Goal: Task Accomplishment & Management: Manage account settings

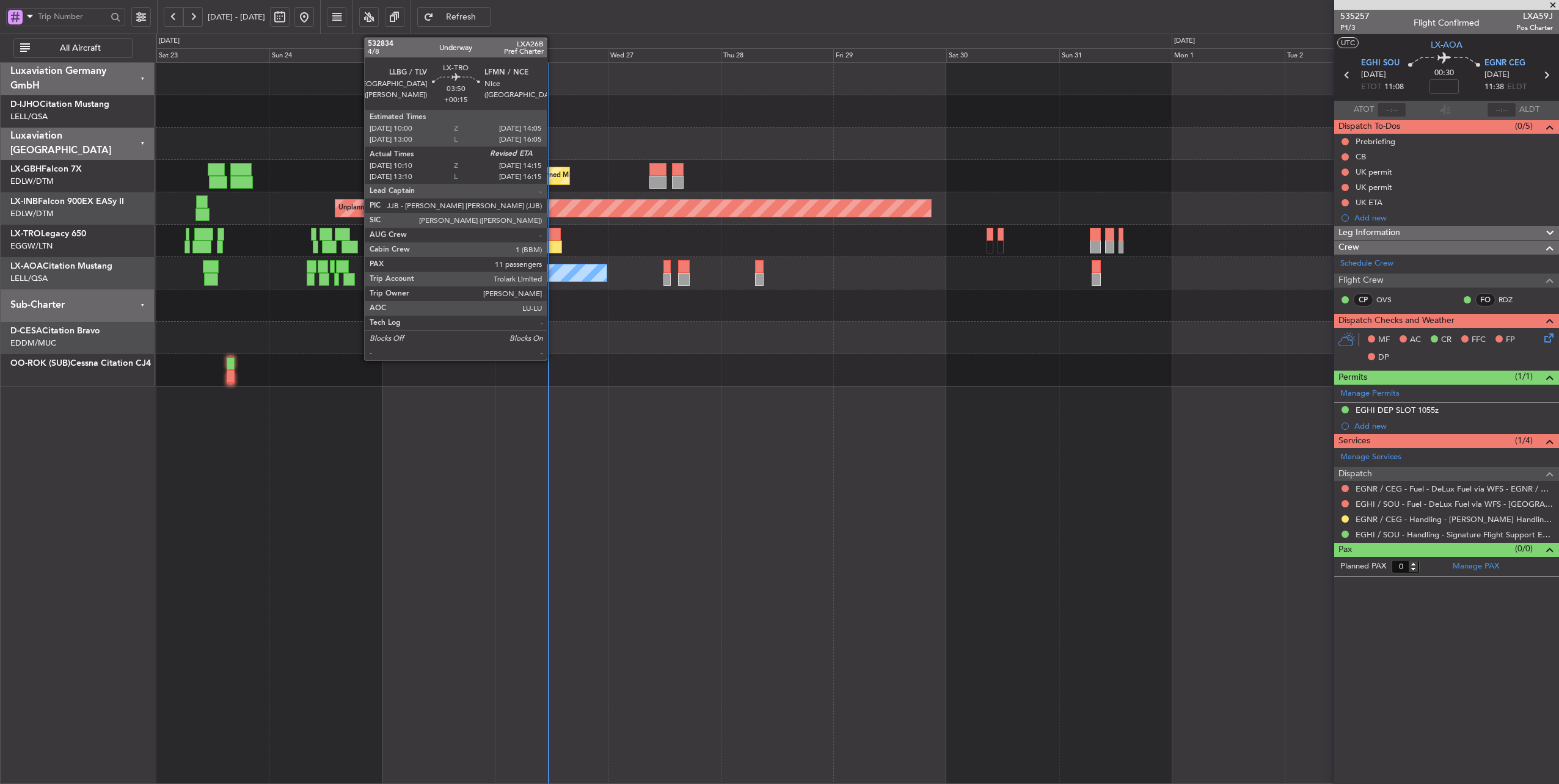
click at [553, 234] on div at bounding box center [551, 234] width 19 height 13
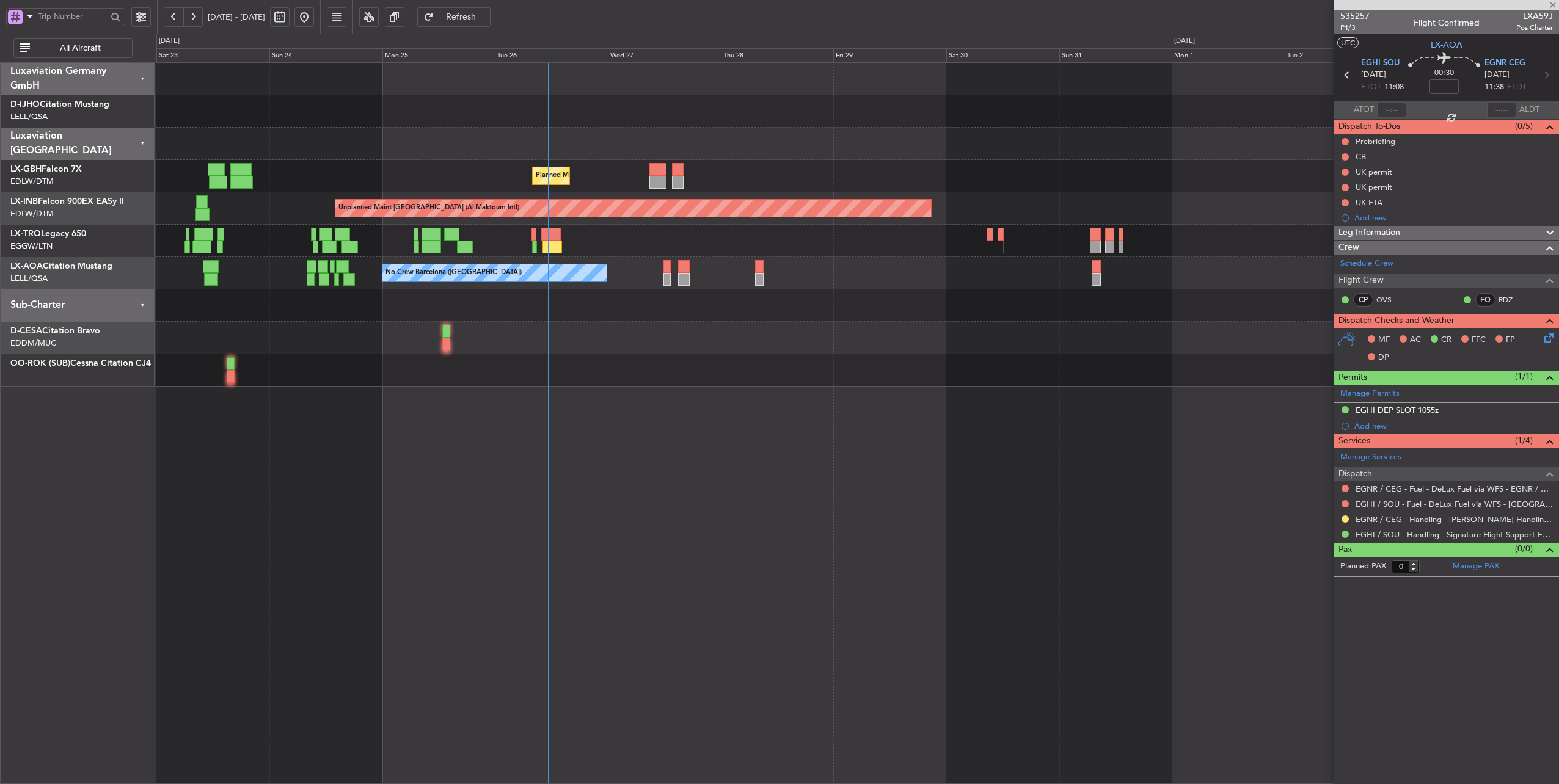
type input "+00:15"
type input "10:10"
type input "11"
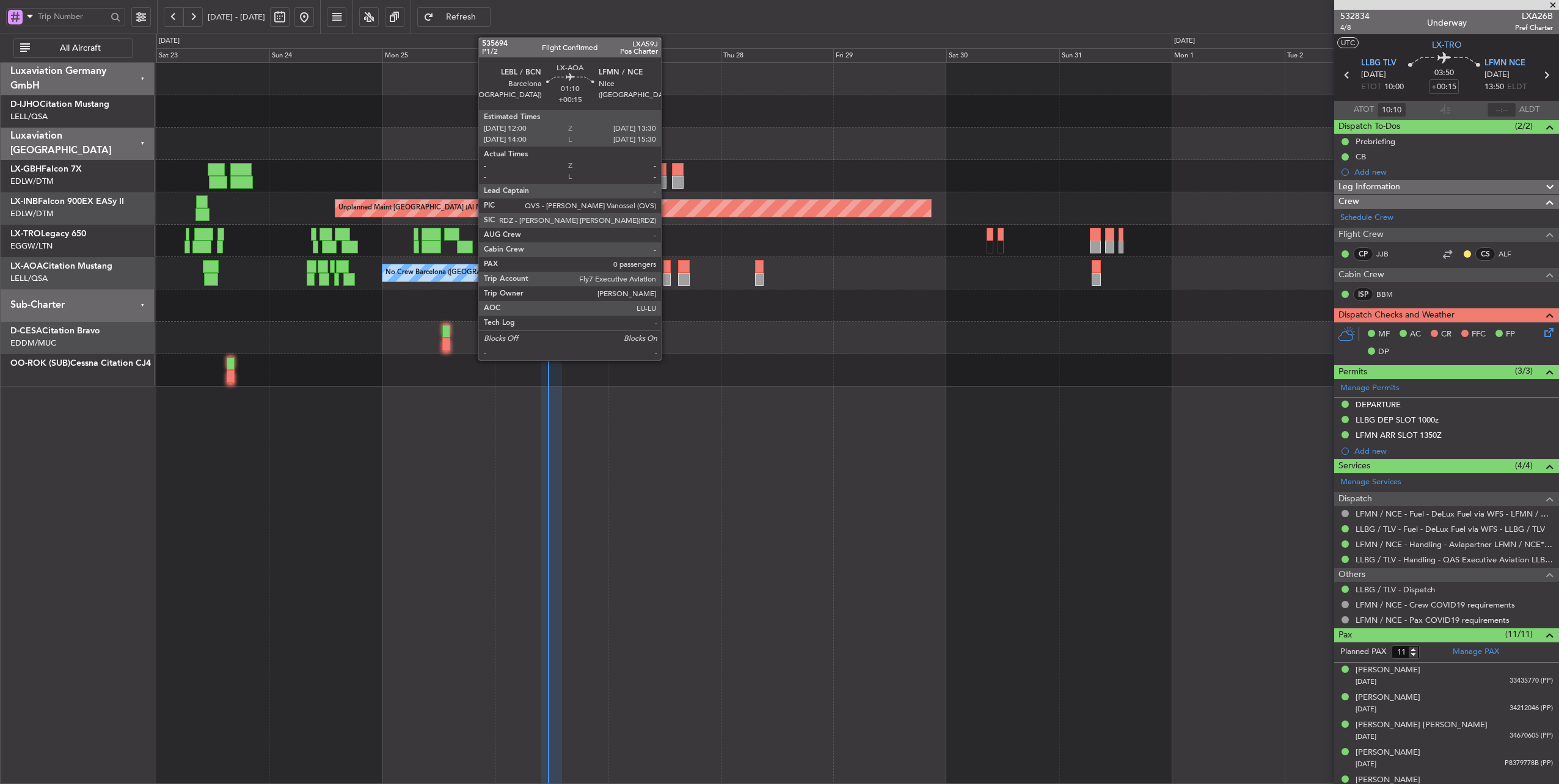
click at [667, 266] on div at bounding box center [668, 266] width 7 height 13
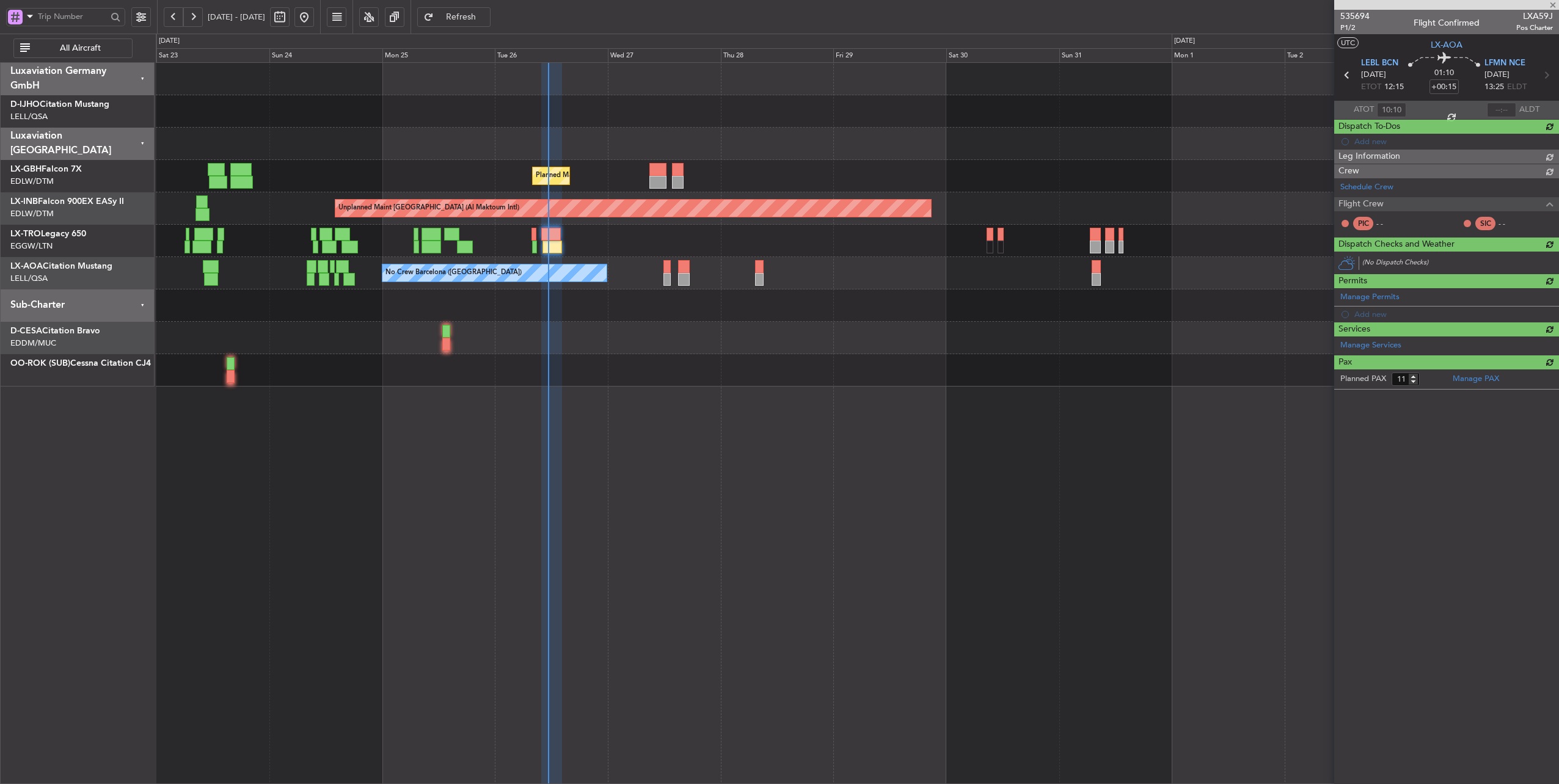
type input "0"
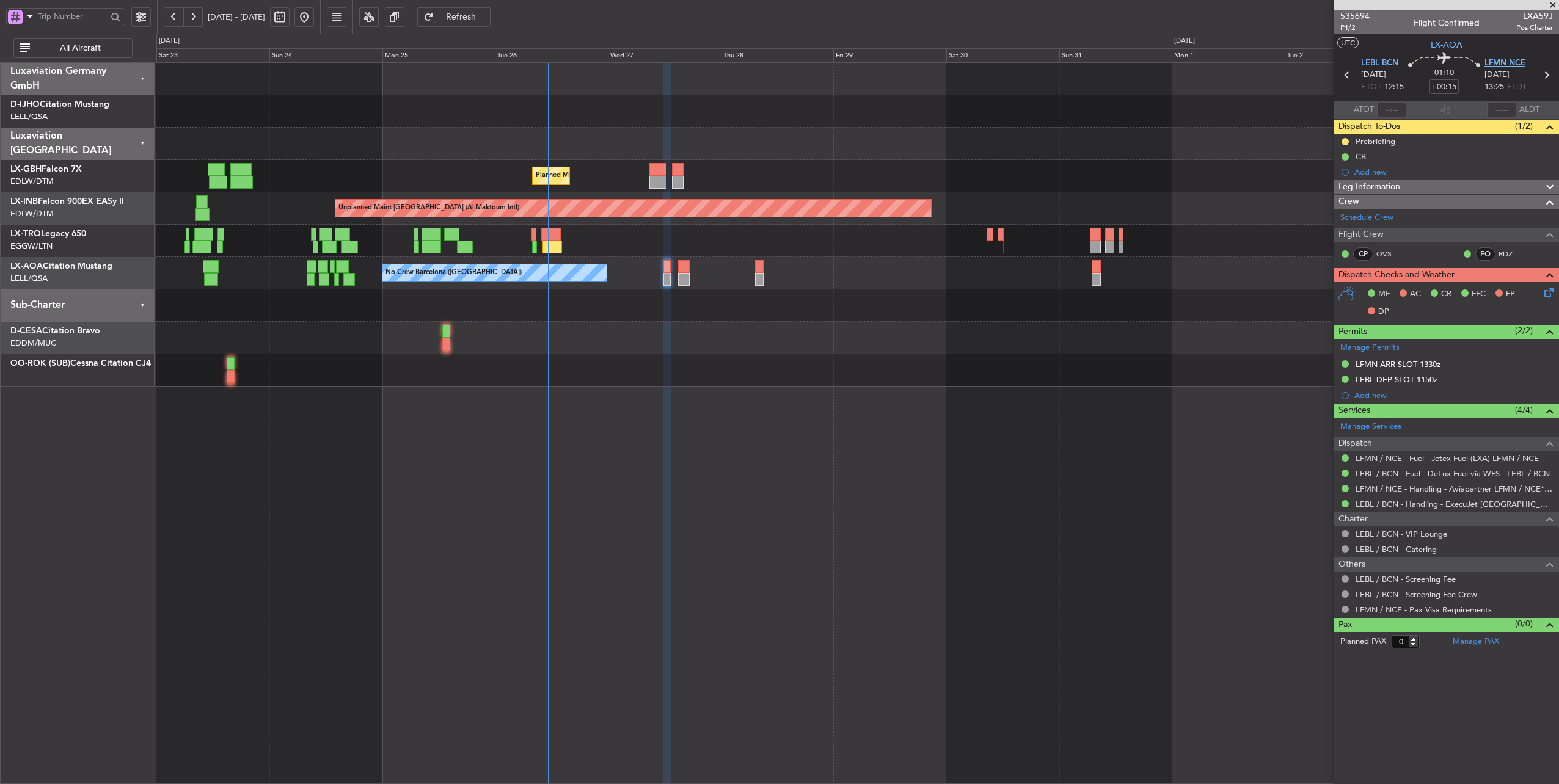
click at [1502, 64] on span "LFMN NCE" at bounding box center [1505, 63] width 41 height 12
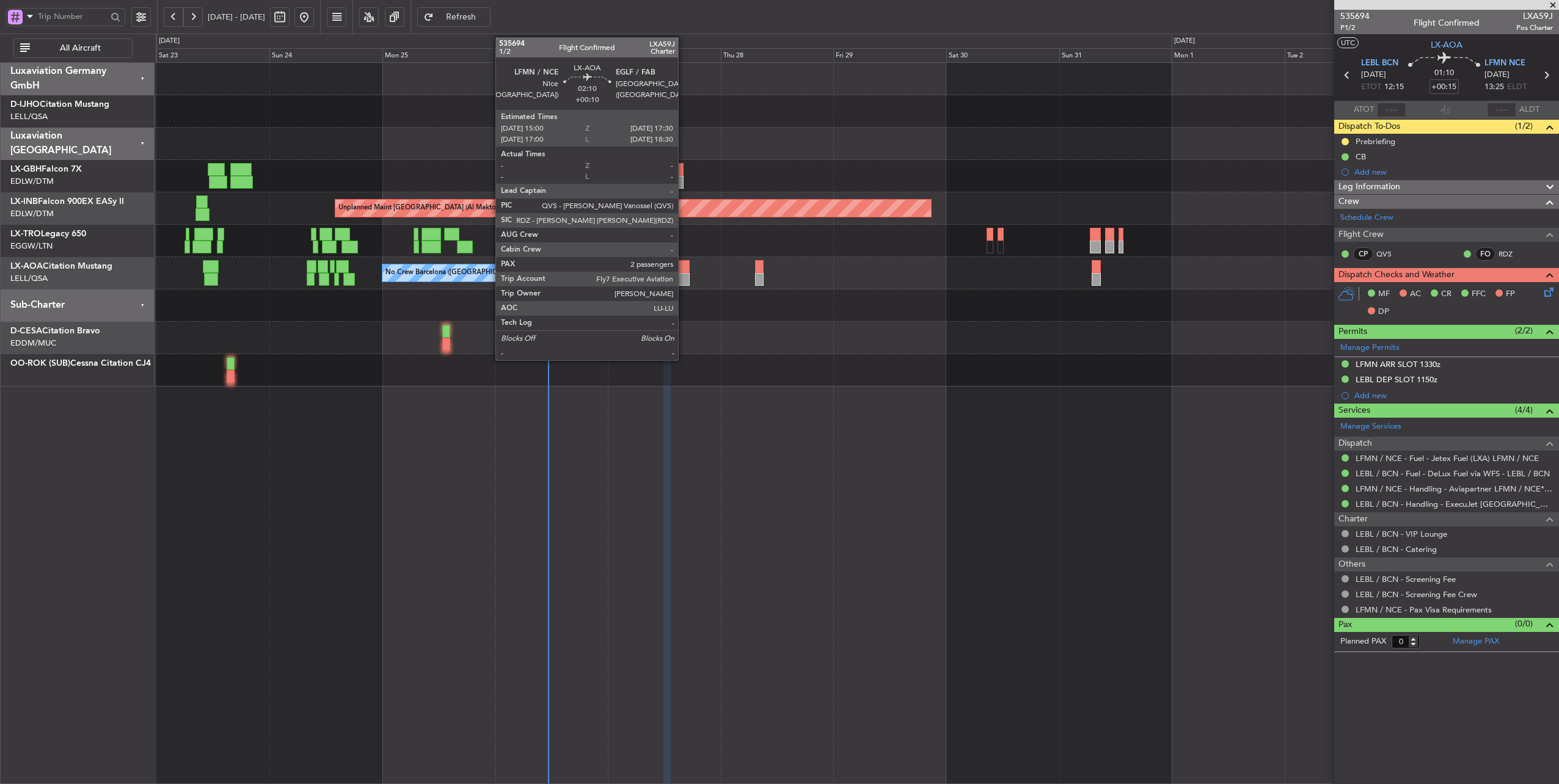
click at [684, 266] on div at bounding box center [684, 266] width 12 height 13
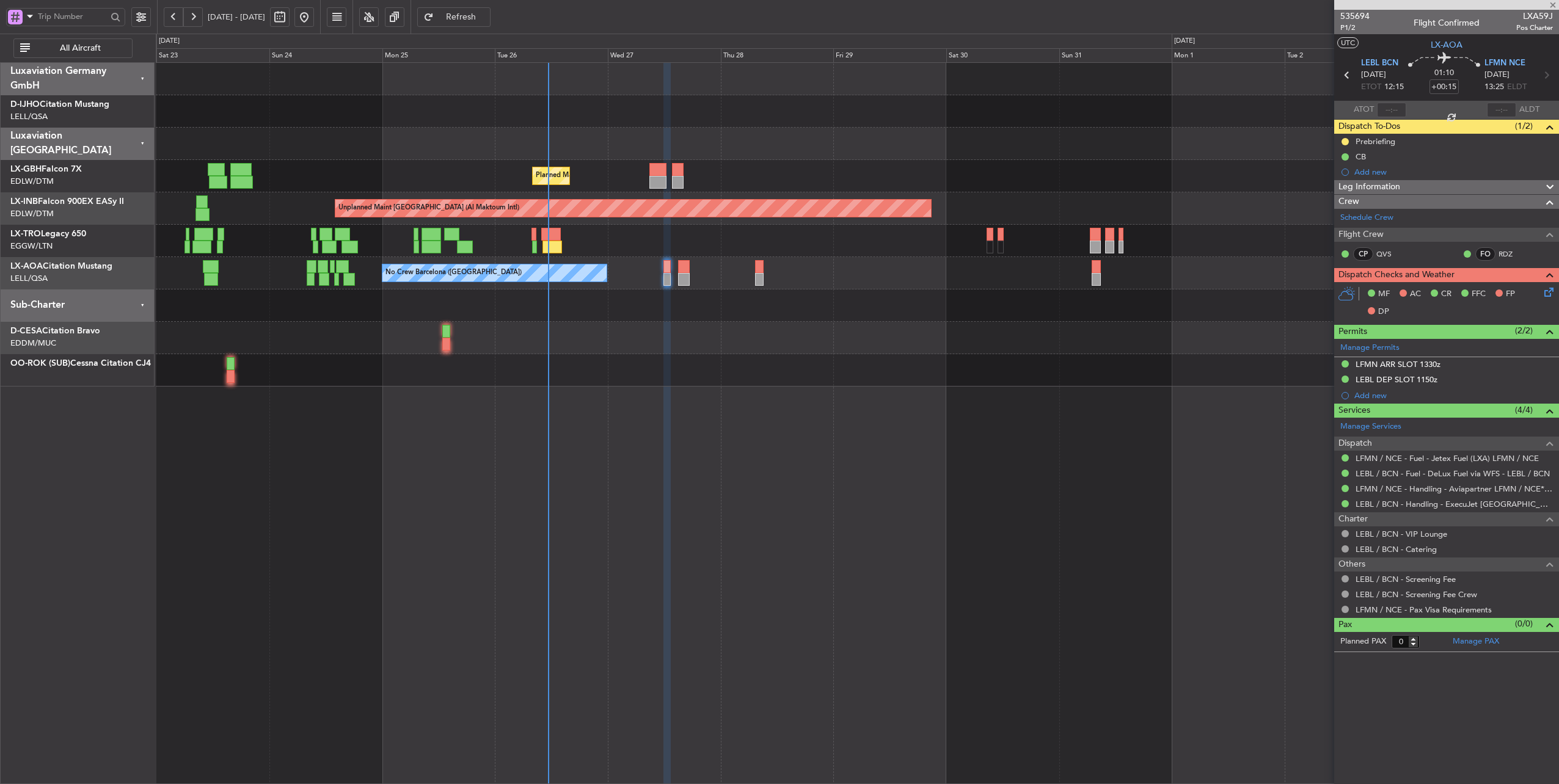
type input "+00:10"
type input "2"
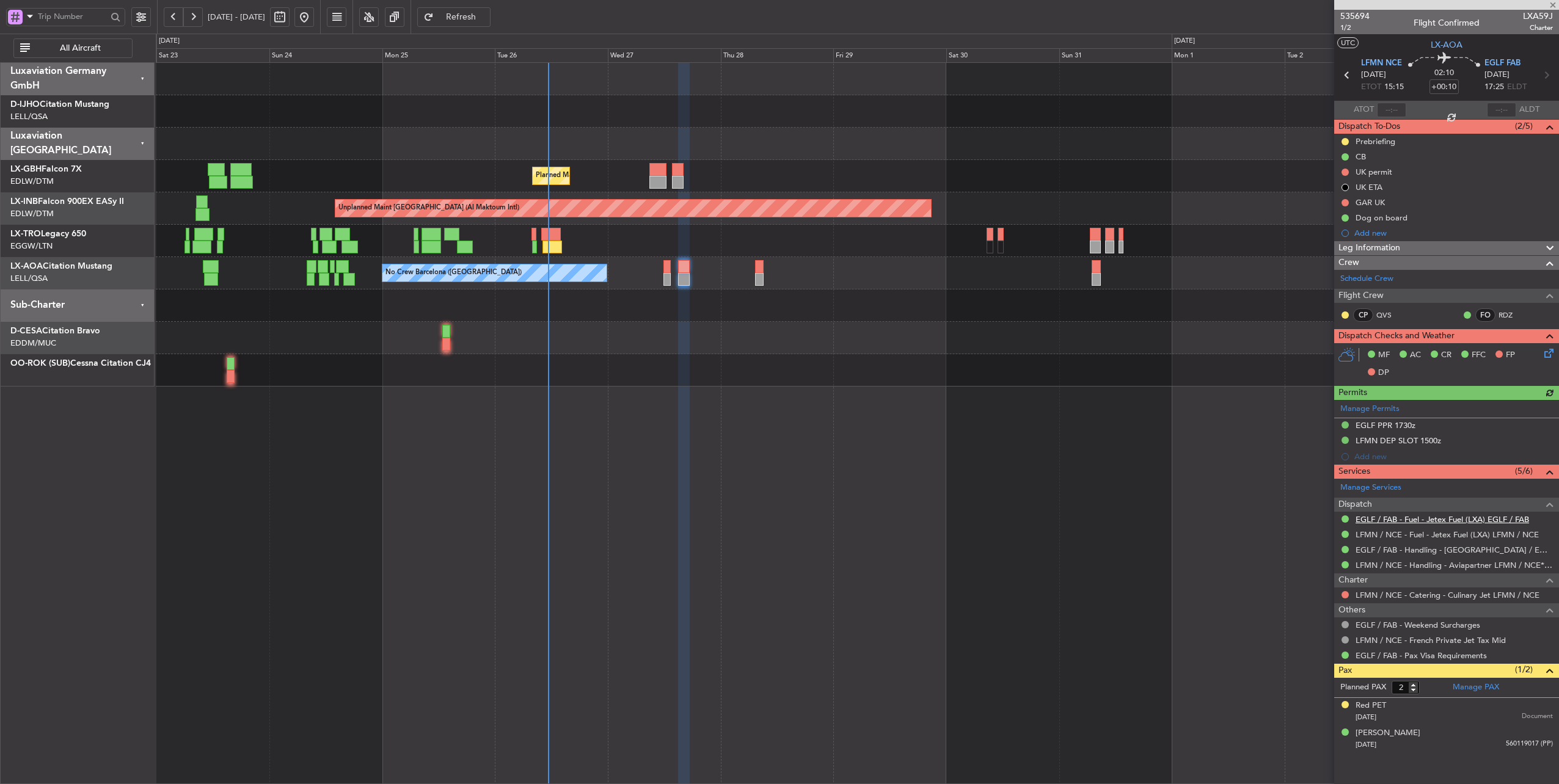
click at [1424, 515] on link "EGLF / FAB - Fuel - Jetex Fuel (LXA) EGLF / FAB" at bounding box center [1442, 519] width 173 height 10
click at [476, 15] on span "Refresh" at bounding box center [461, 16] width 50 height 8
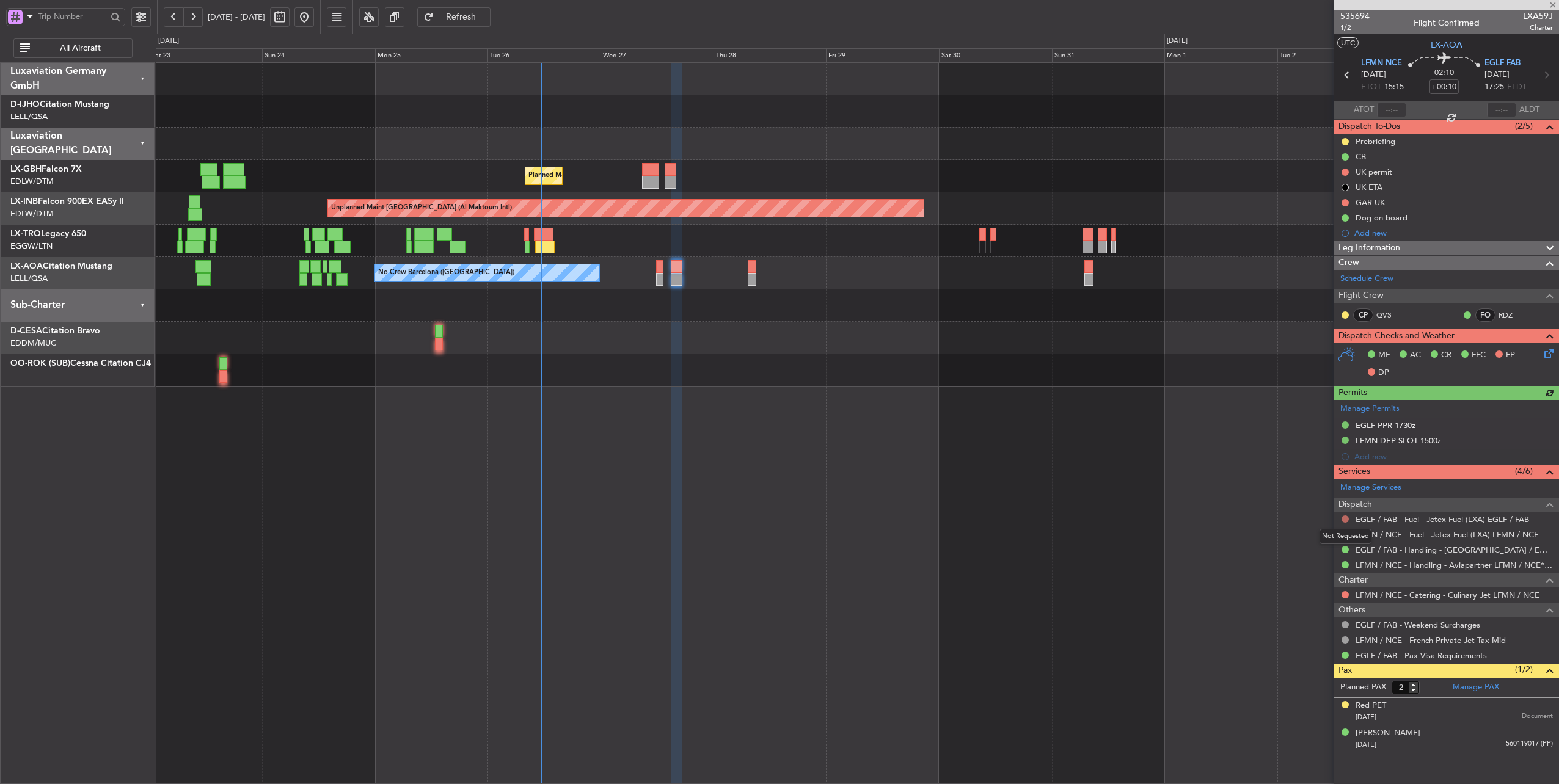
click at [1346, 519] on button at bounding box center [1345, 519] width 7 height 7
click at [1307, 657] on span "Confirmed" at bounding box center [1310, 663] width 38 height 12
click at [1421, 533] on link "LFMN / NCE - Fuel - Jetex Fuel (LXA) LFMN / NCE" at bounding box center [1447, 535] width 183 height 10
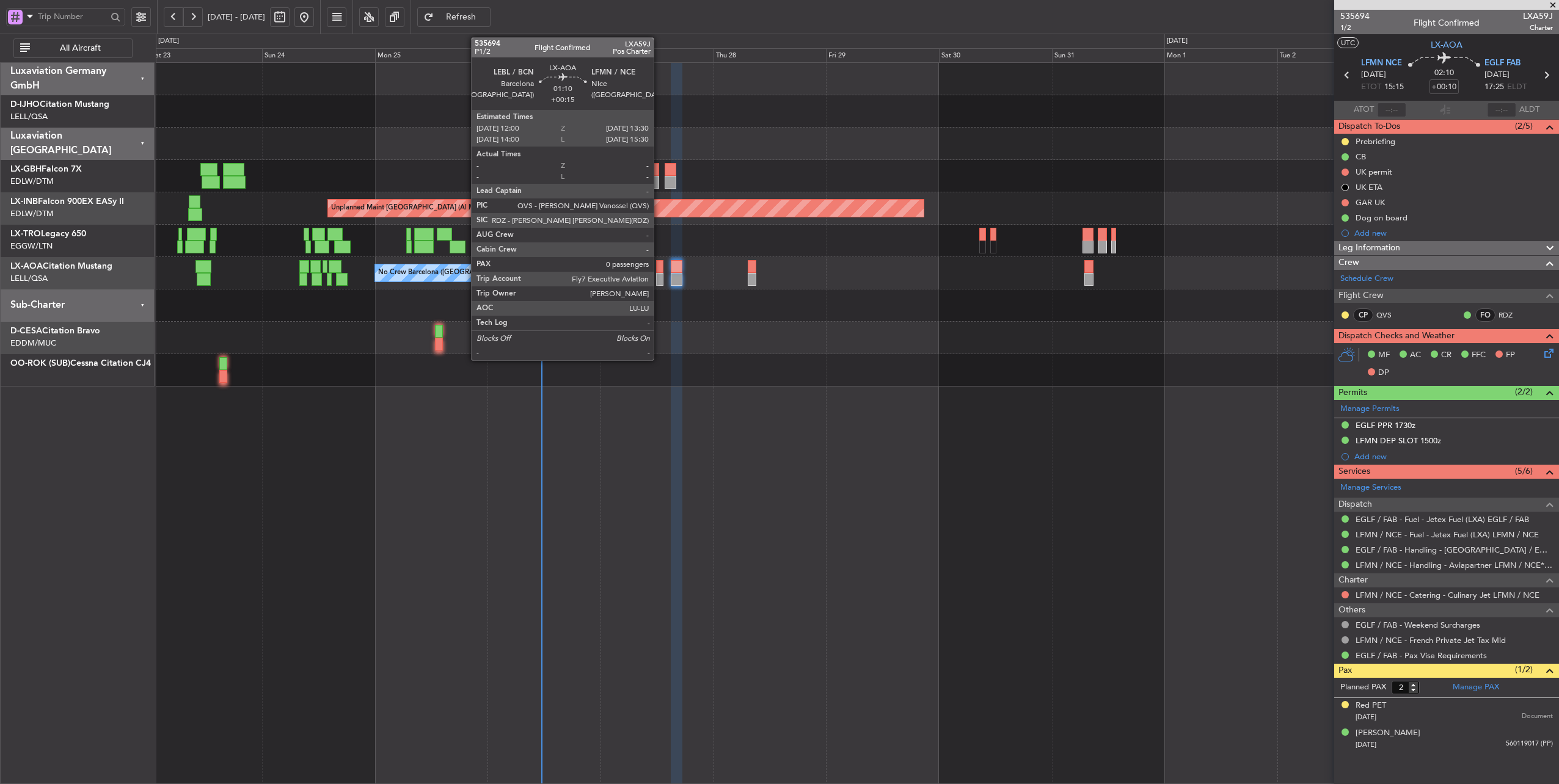
click at [660, 268] on div at bounding box center [660, 266] width 7 height 13
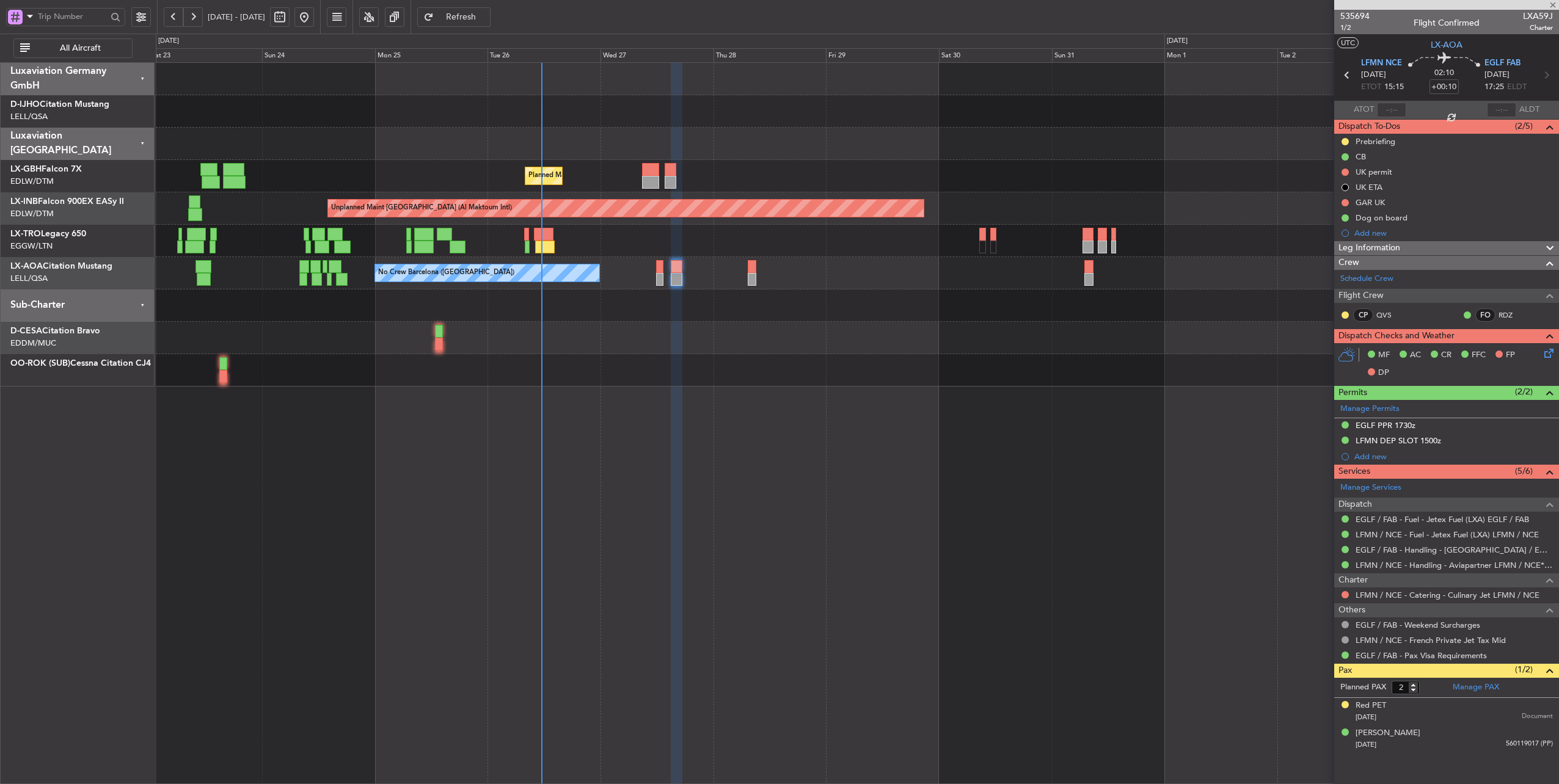
type input "+00:15"
type input "0"
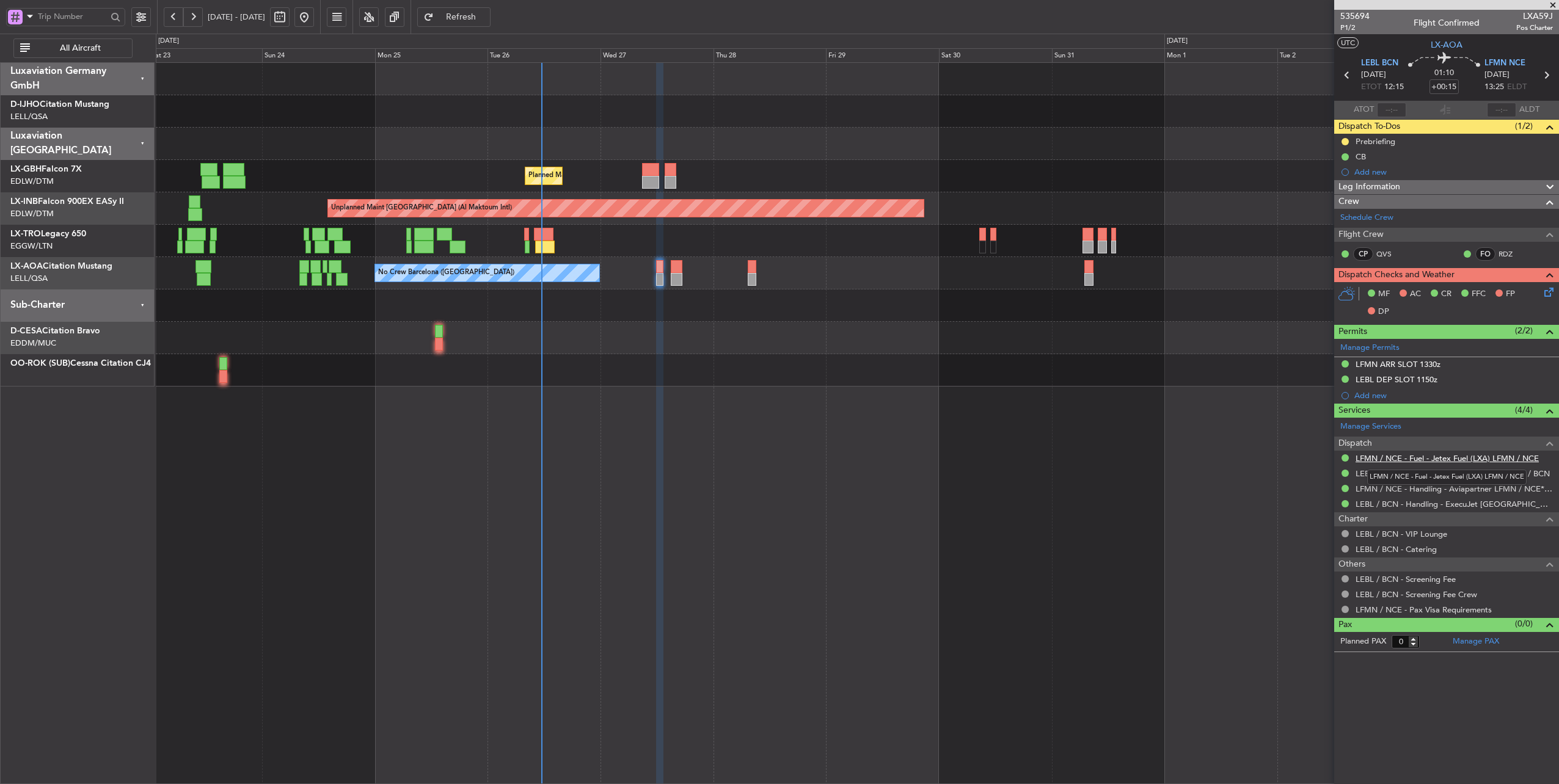
click at [1465, 454] on link "LFMN / NCE - Fuel - Jetex Fuel (LXA) LFMN / NCE" at bounding box center [1447, 458] width 183 height 10
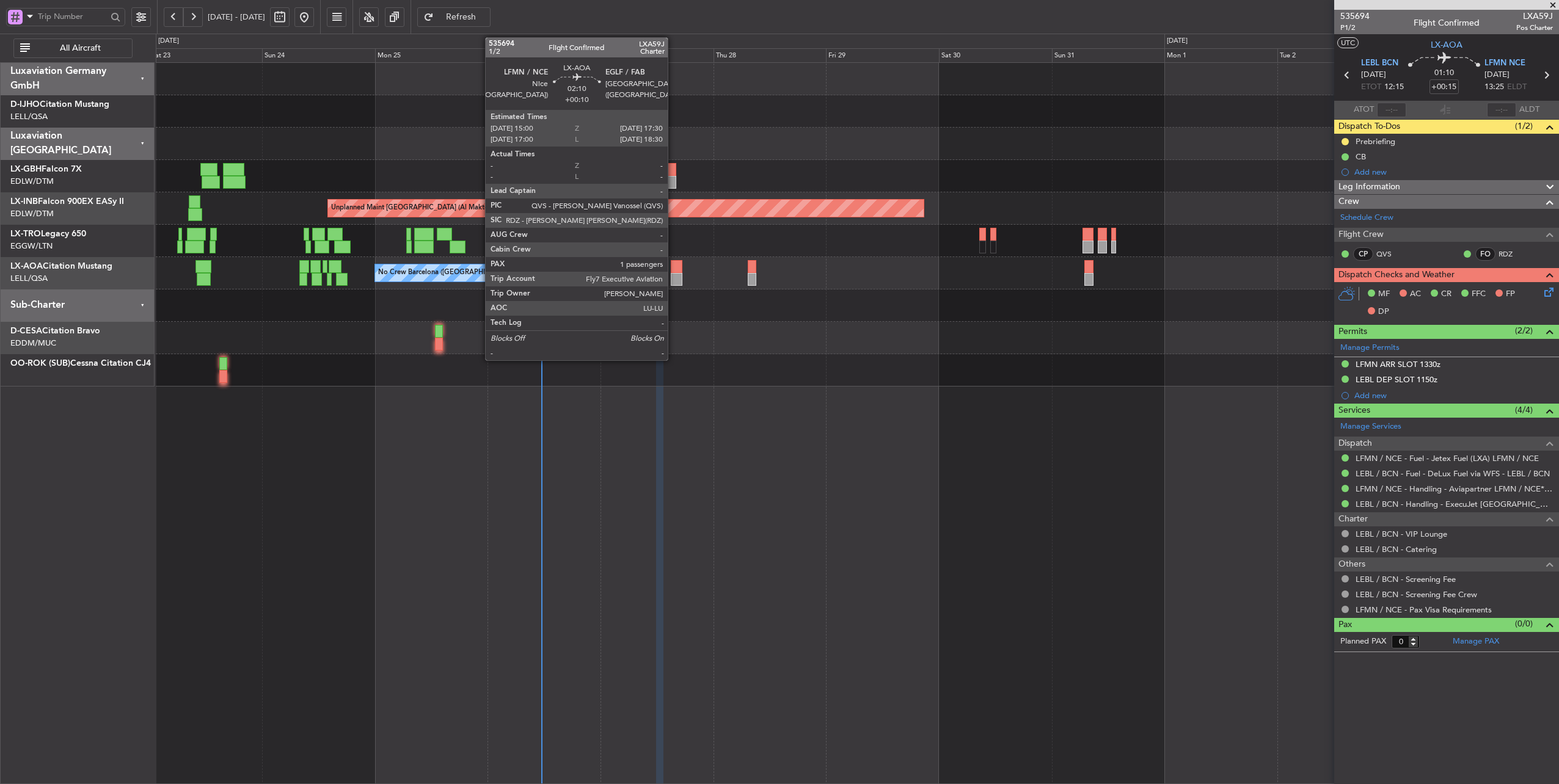
click at [674, 264] on div at bounding box center [676, 266] width 12 height 13
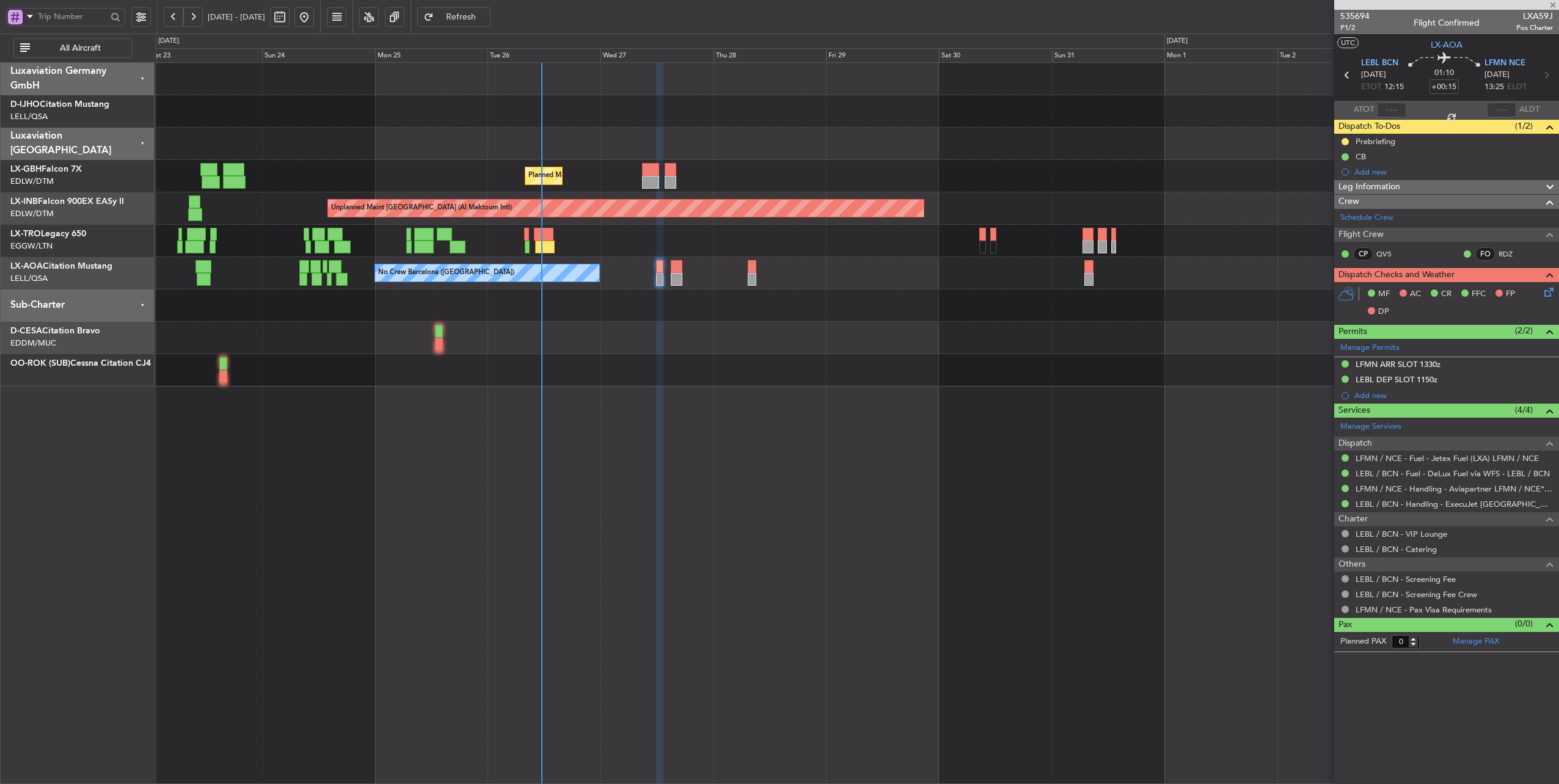
type input "+00:10"
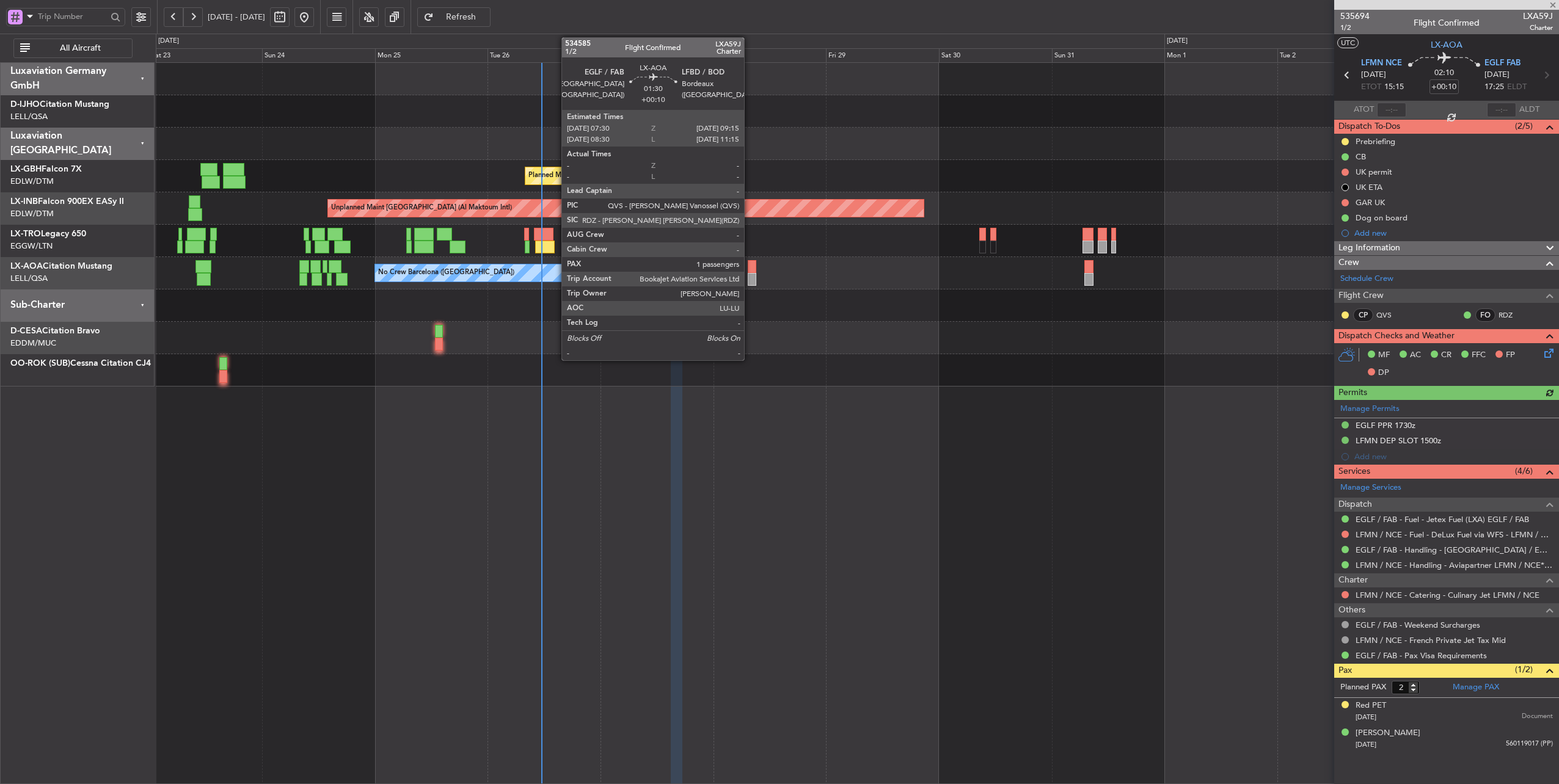
click at [750, 268] on div at bounding box center [752, 266] width 8 height 13
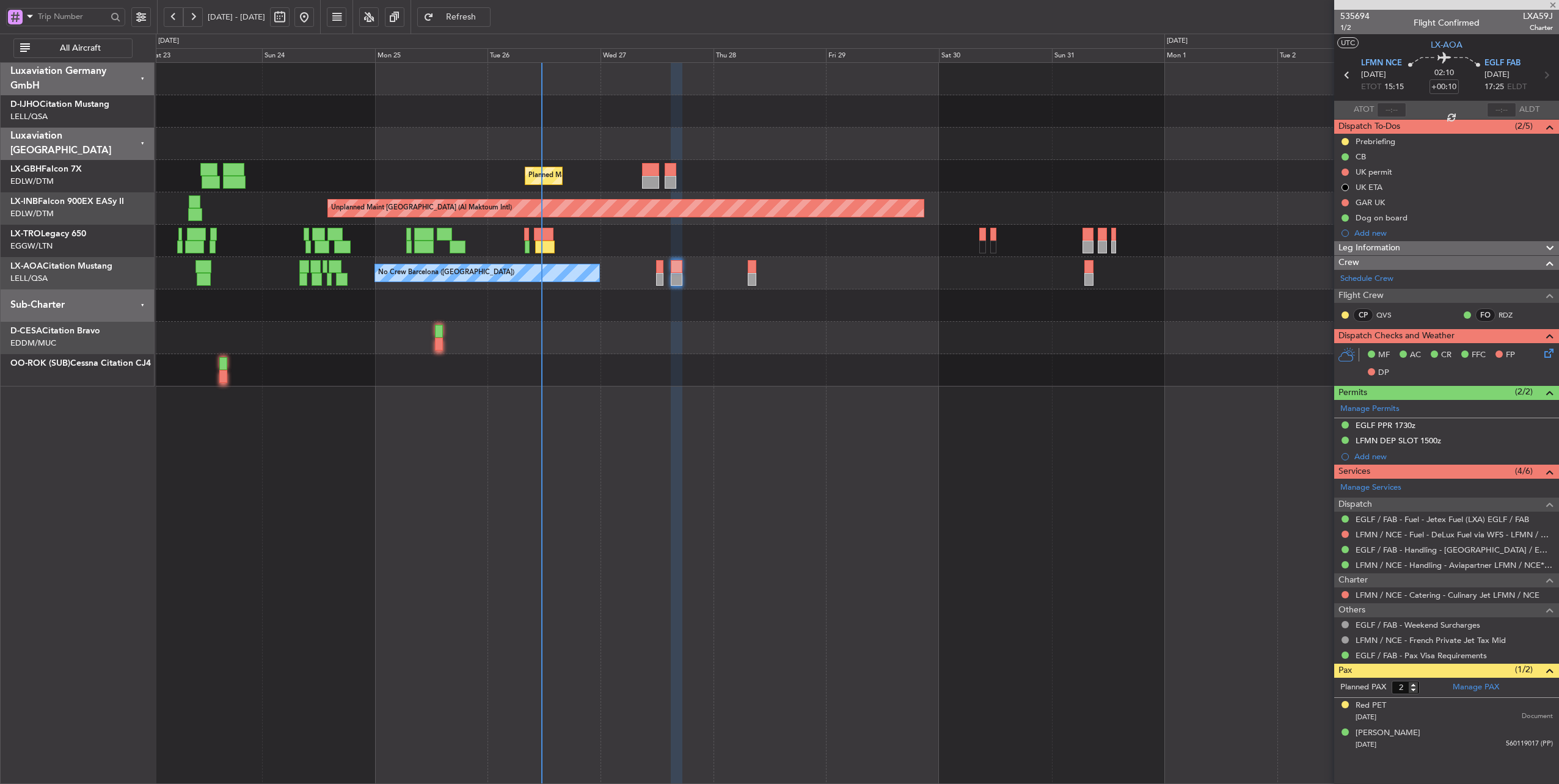
type input "1"
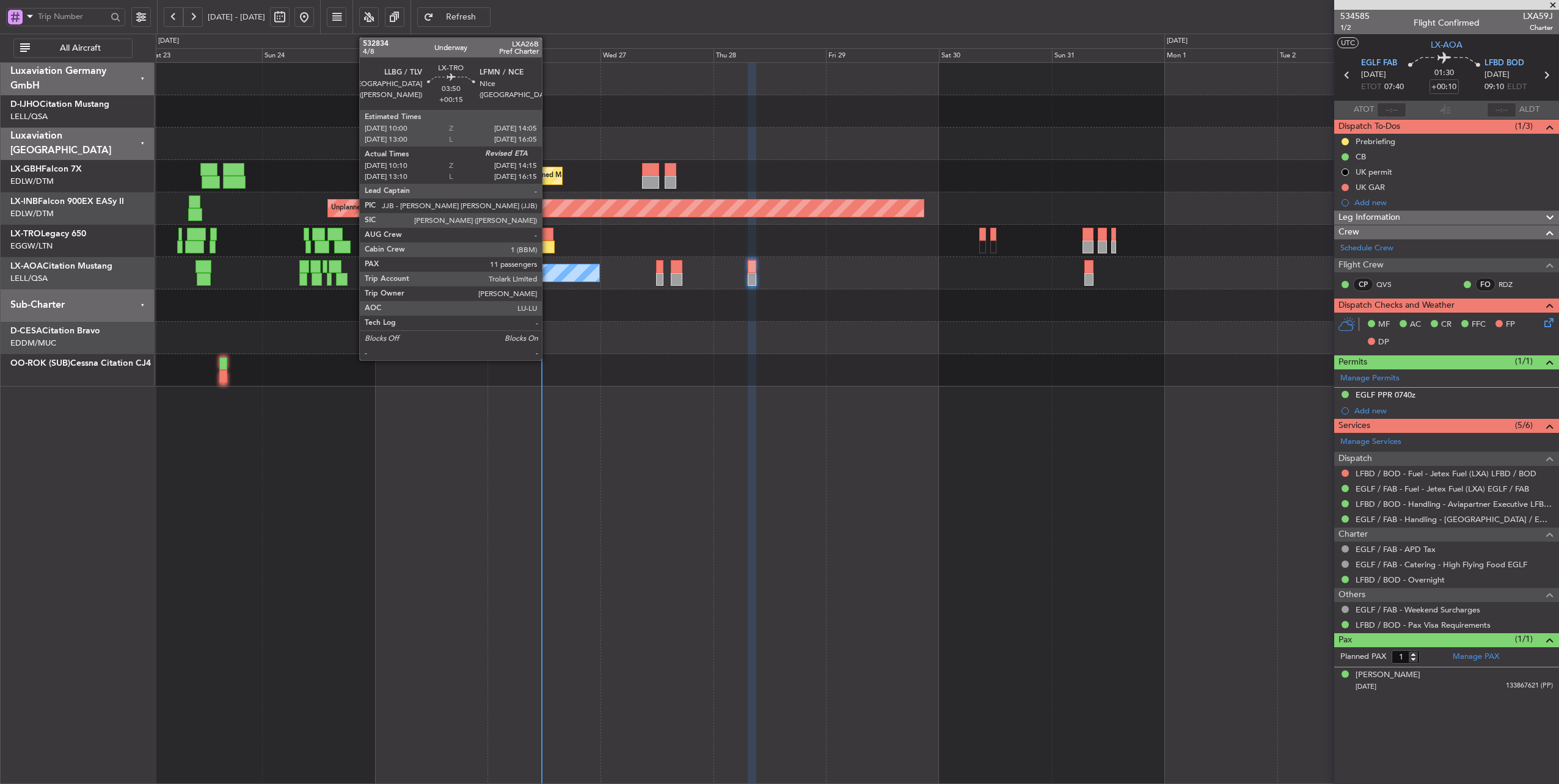
click at [548, 237] on div at bounding box center [544, 234] width 19 height 13
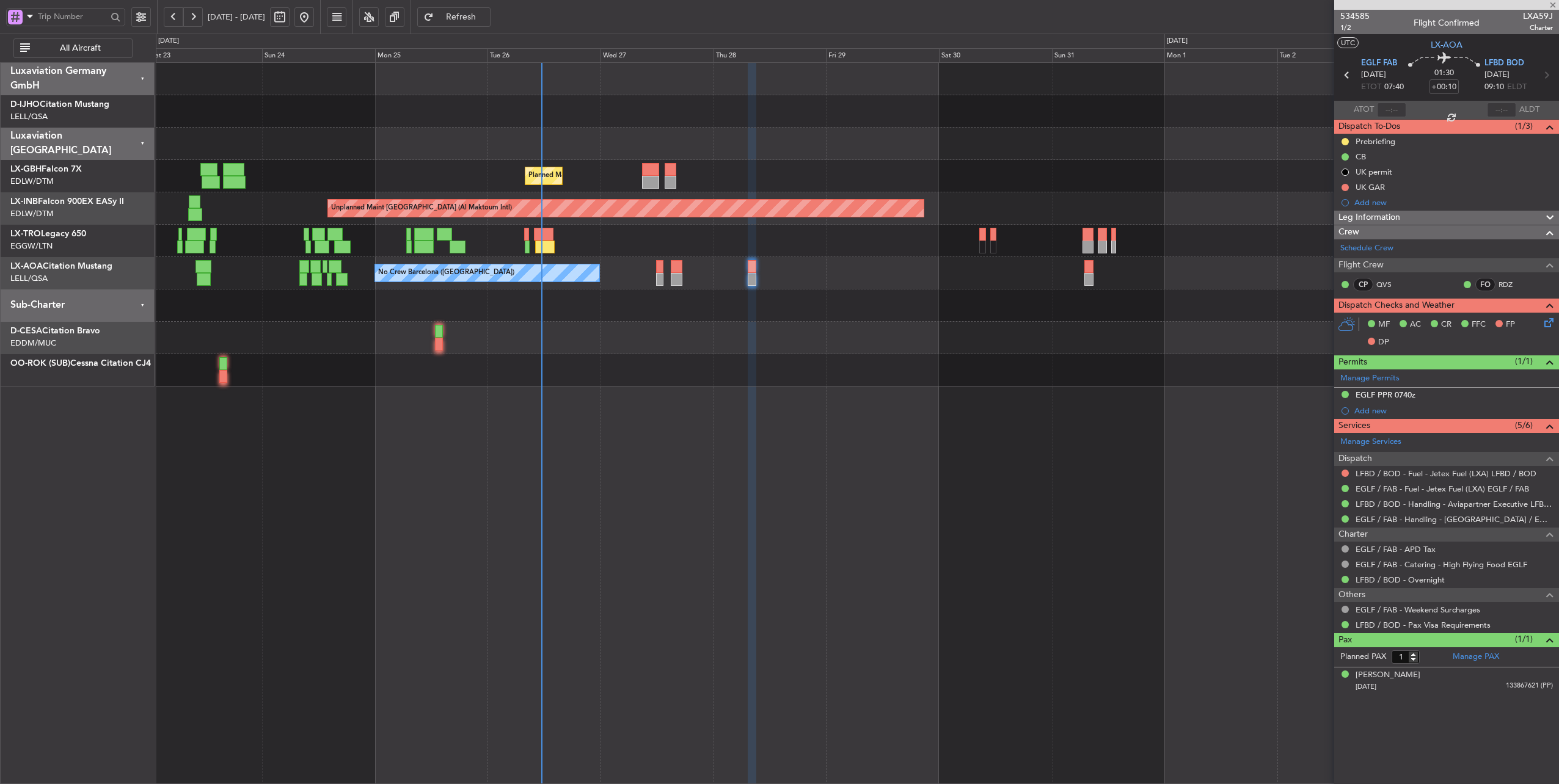
type input "+00:15"
type input "10:10"
type input "11"
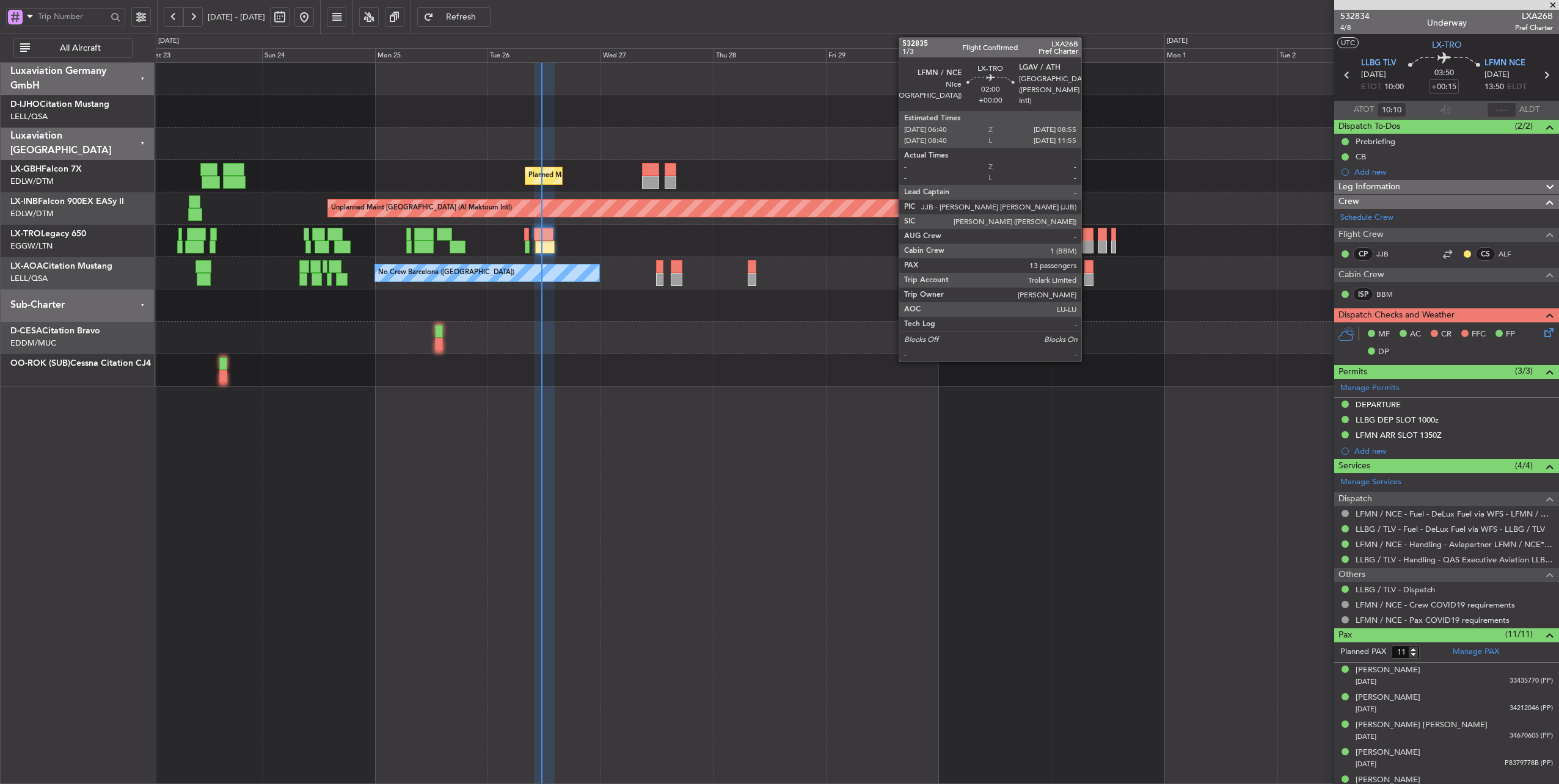
click at [1087, 237] on div at bounding box center [1088, 234] width 11 height 13
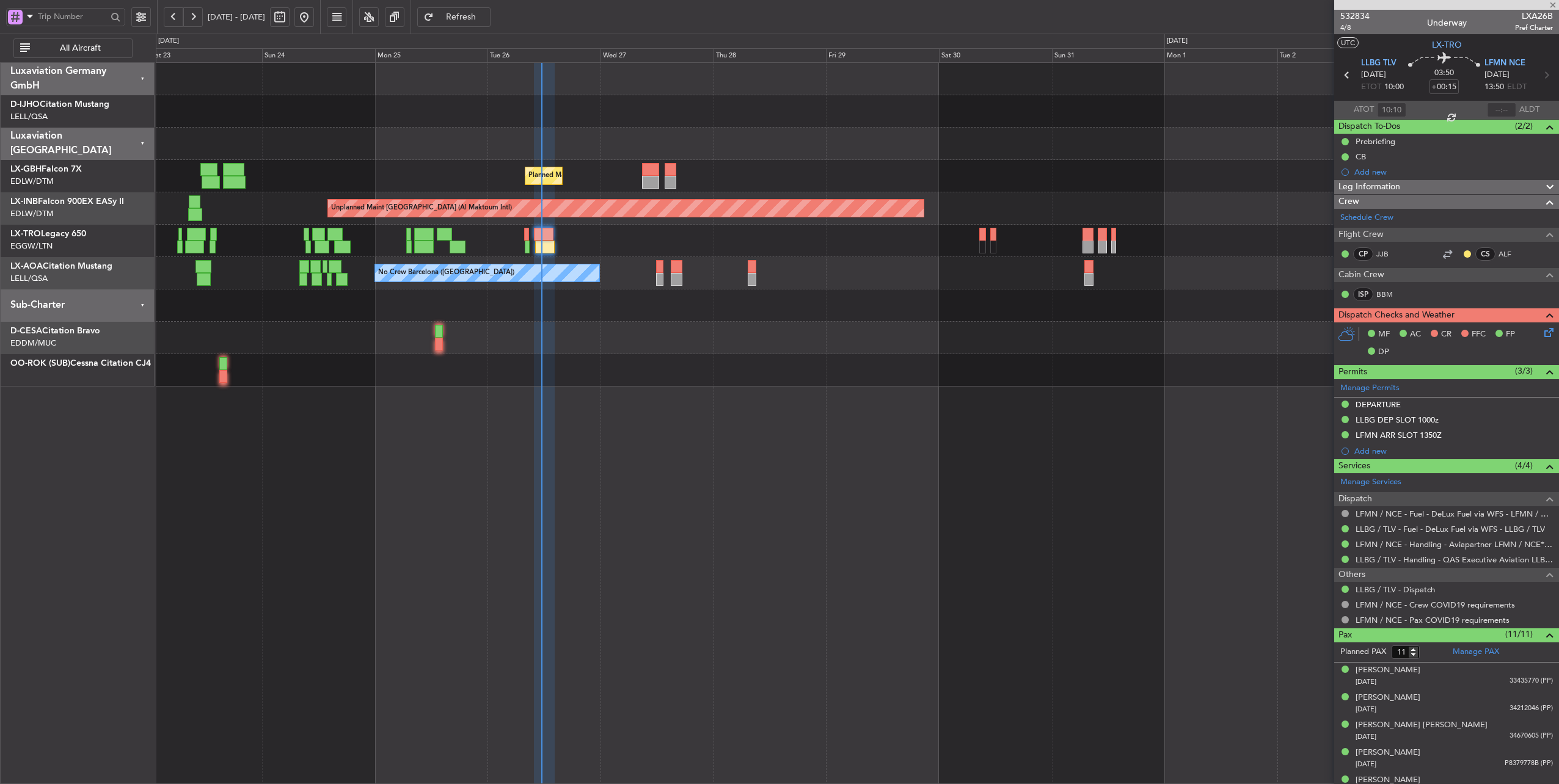
type input "13"
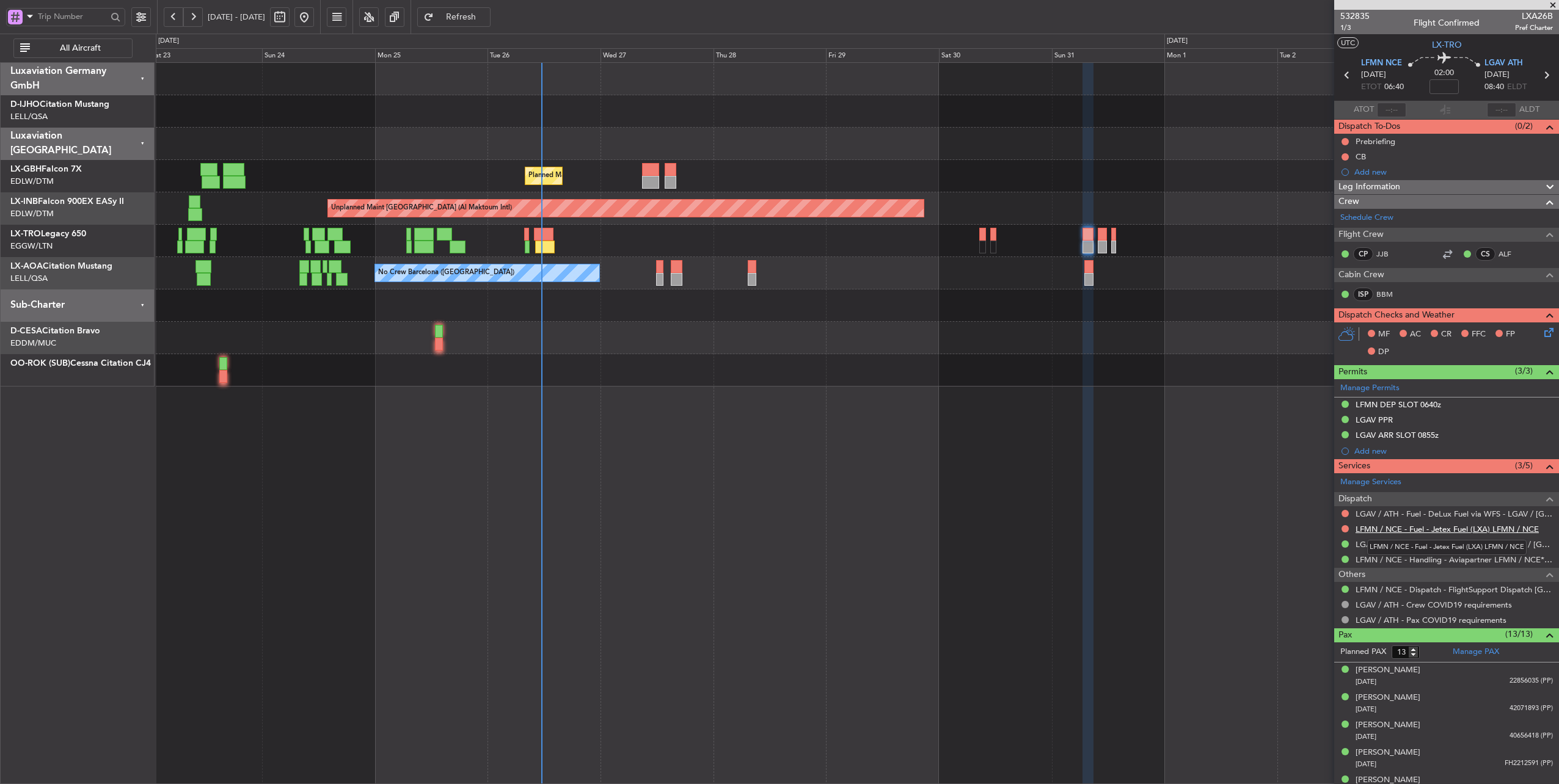
click at [1438, 527] on link "LFMN / NCE - Fuel - Jetex Fuel (LXA) LFMN / NCE" at bounding box center [1447, 529] width 183 height 10
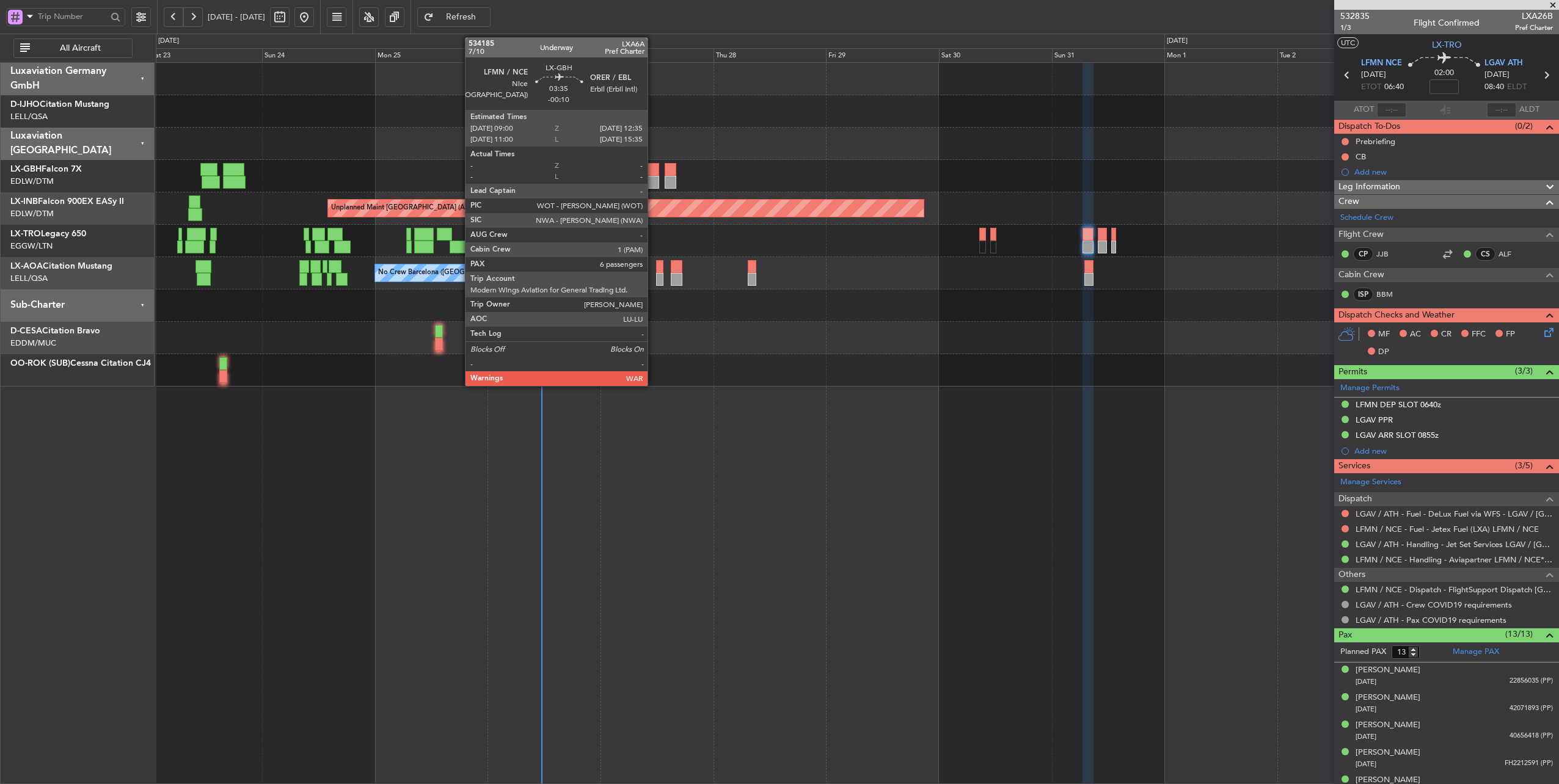
click at [653, 168] on div at bounding box center [650, 169] width 17 height 13
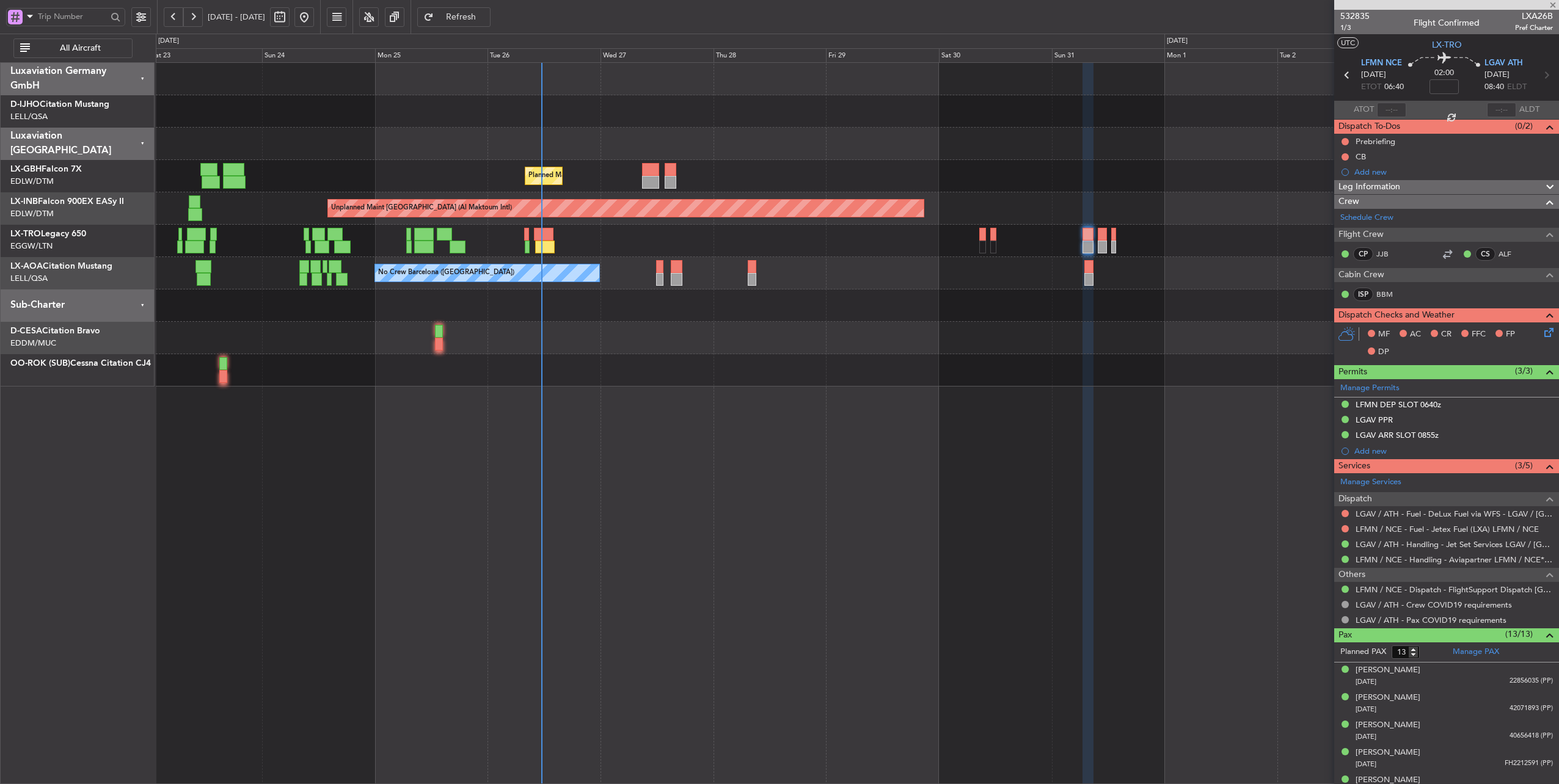
type input "-00:10"
type input "6"
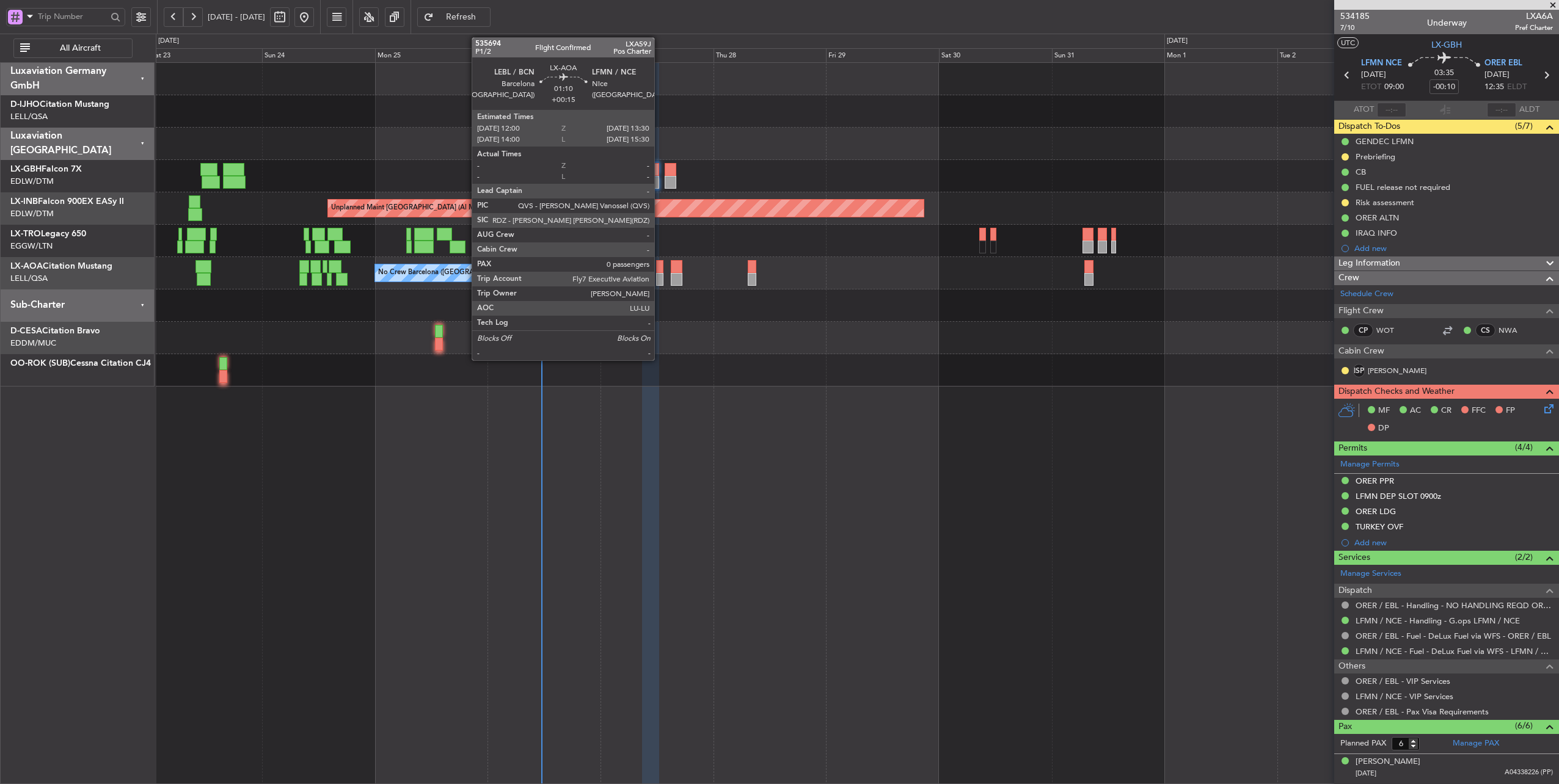
click at [660, 268] on div at bounding box center [660, 266] width 7 height 13
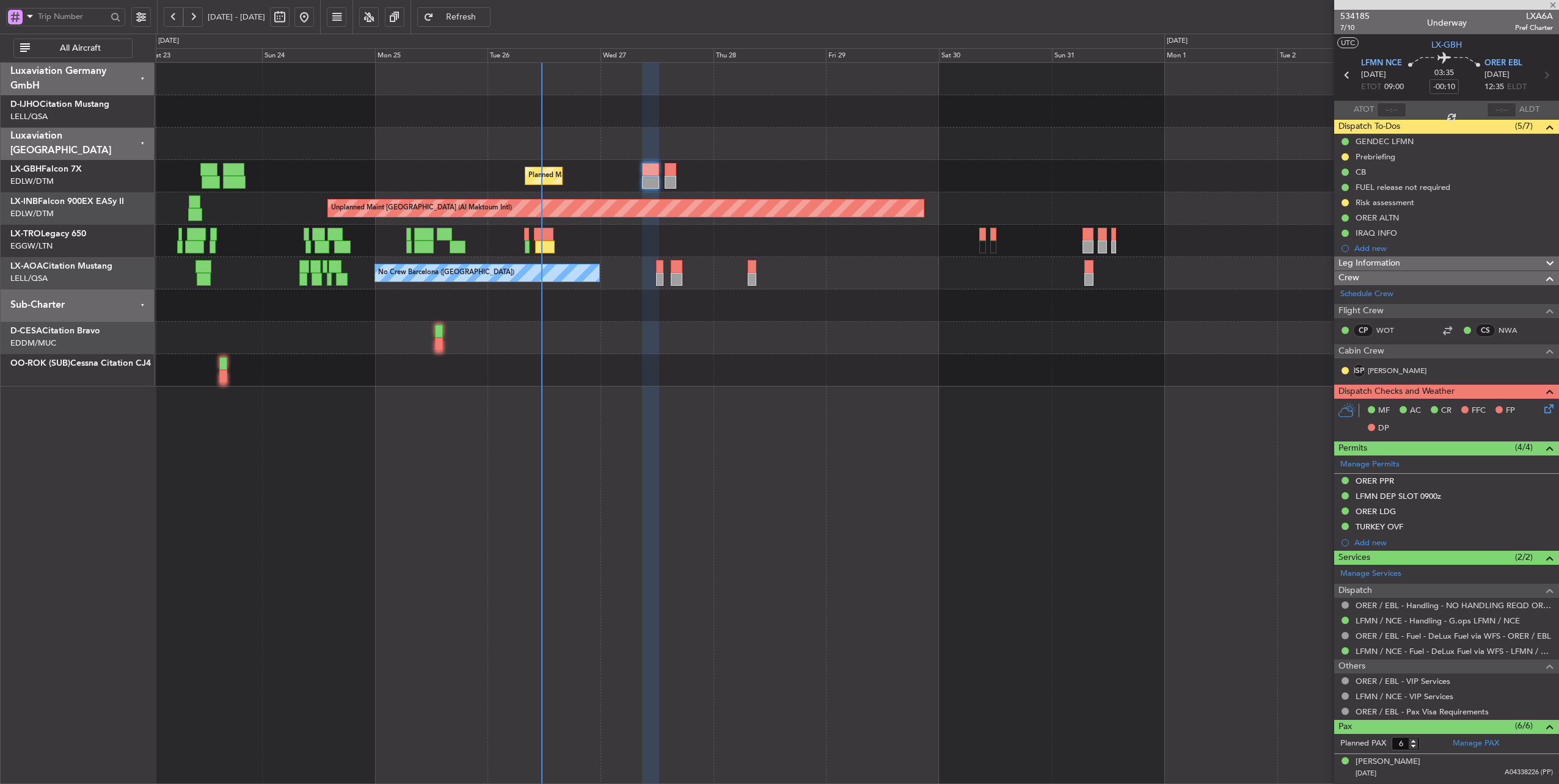
type input "+00:15"
type input "0"
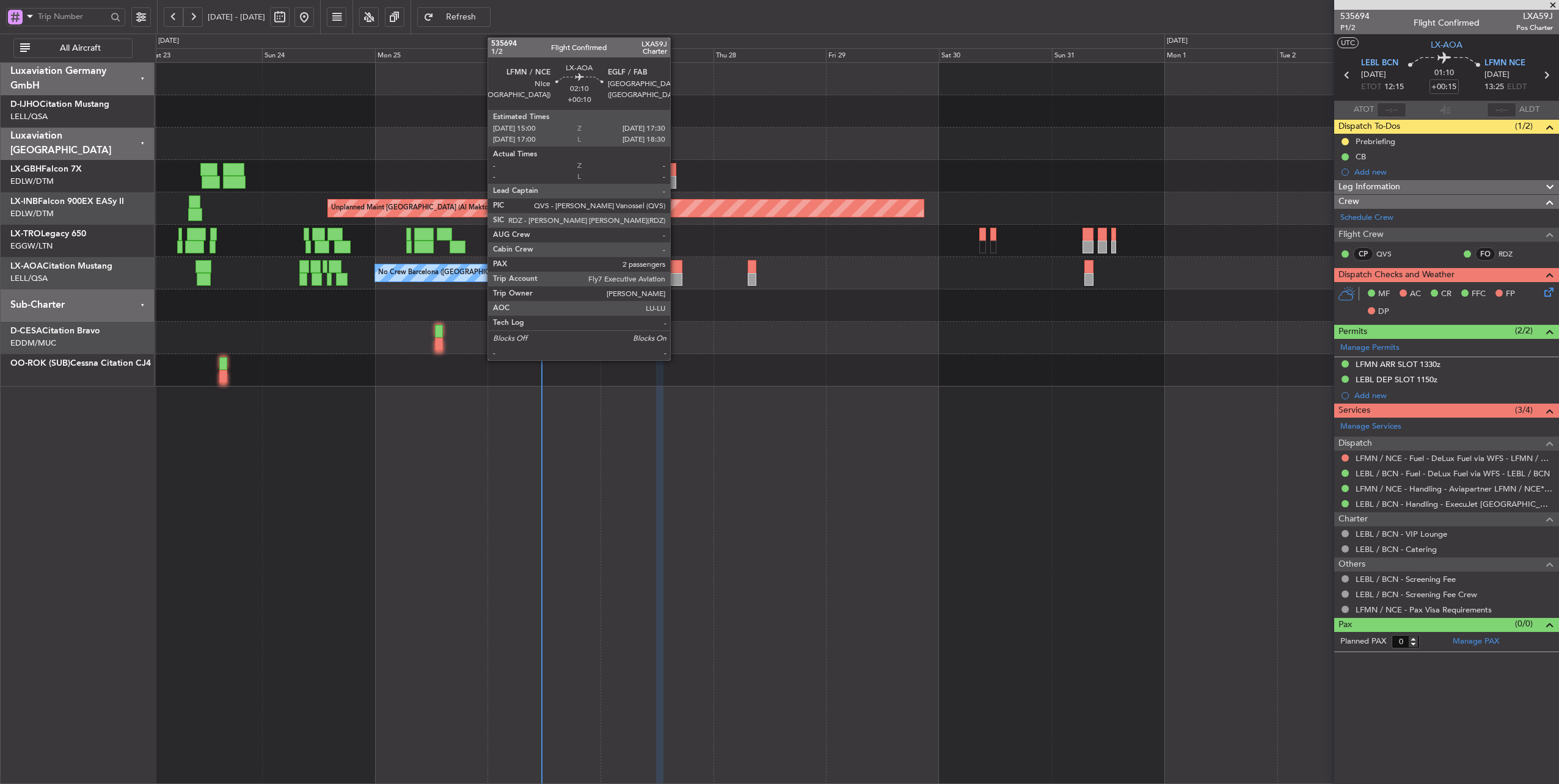
click at [676, 269] on div at bounding box center [676, 266] width 12 height 13
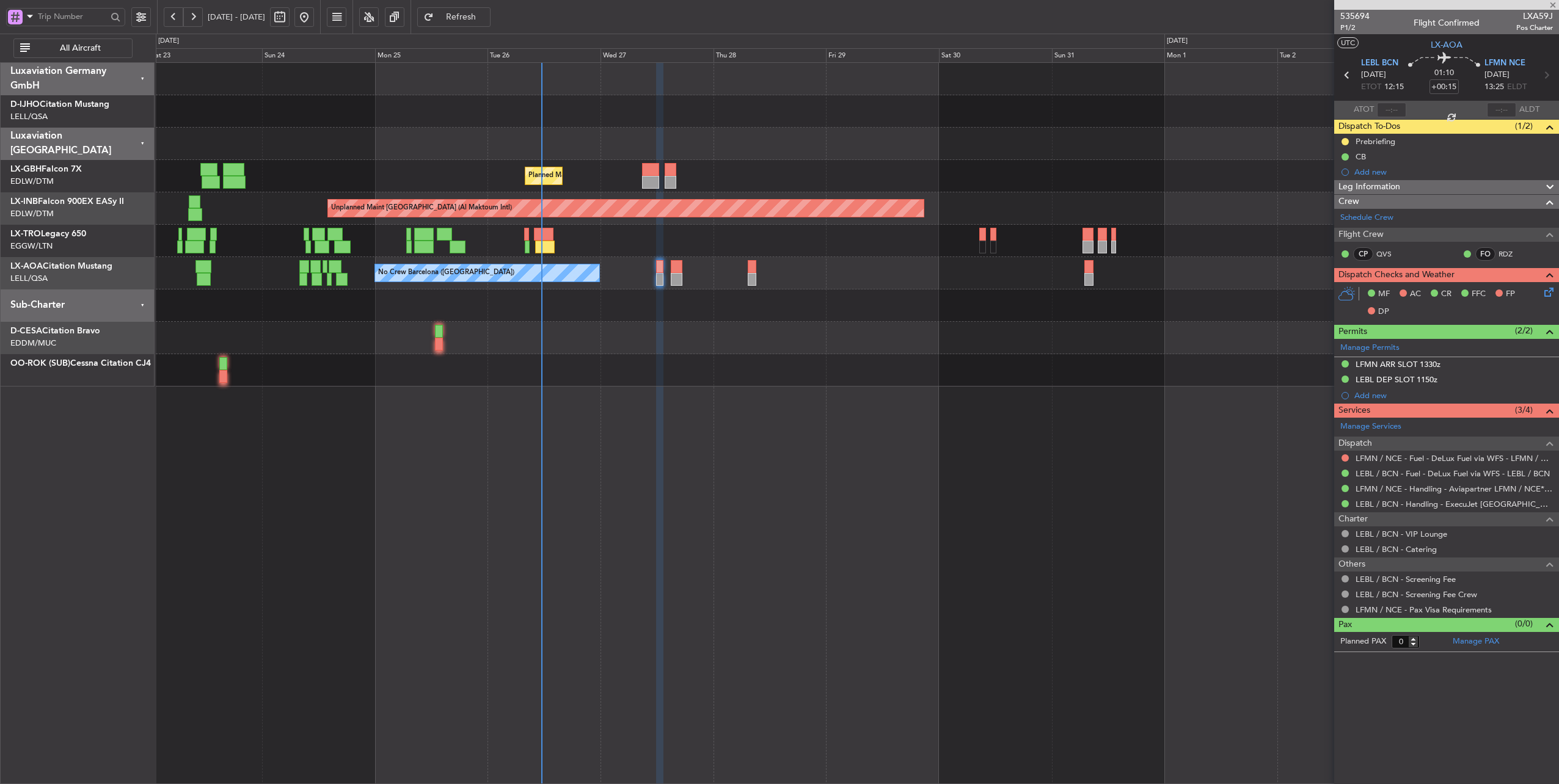
type input "+00:10"
type input "2"
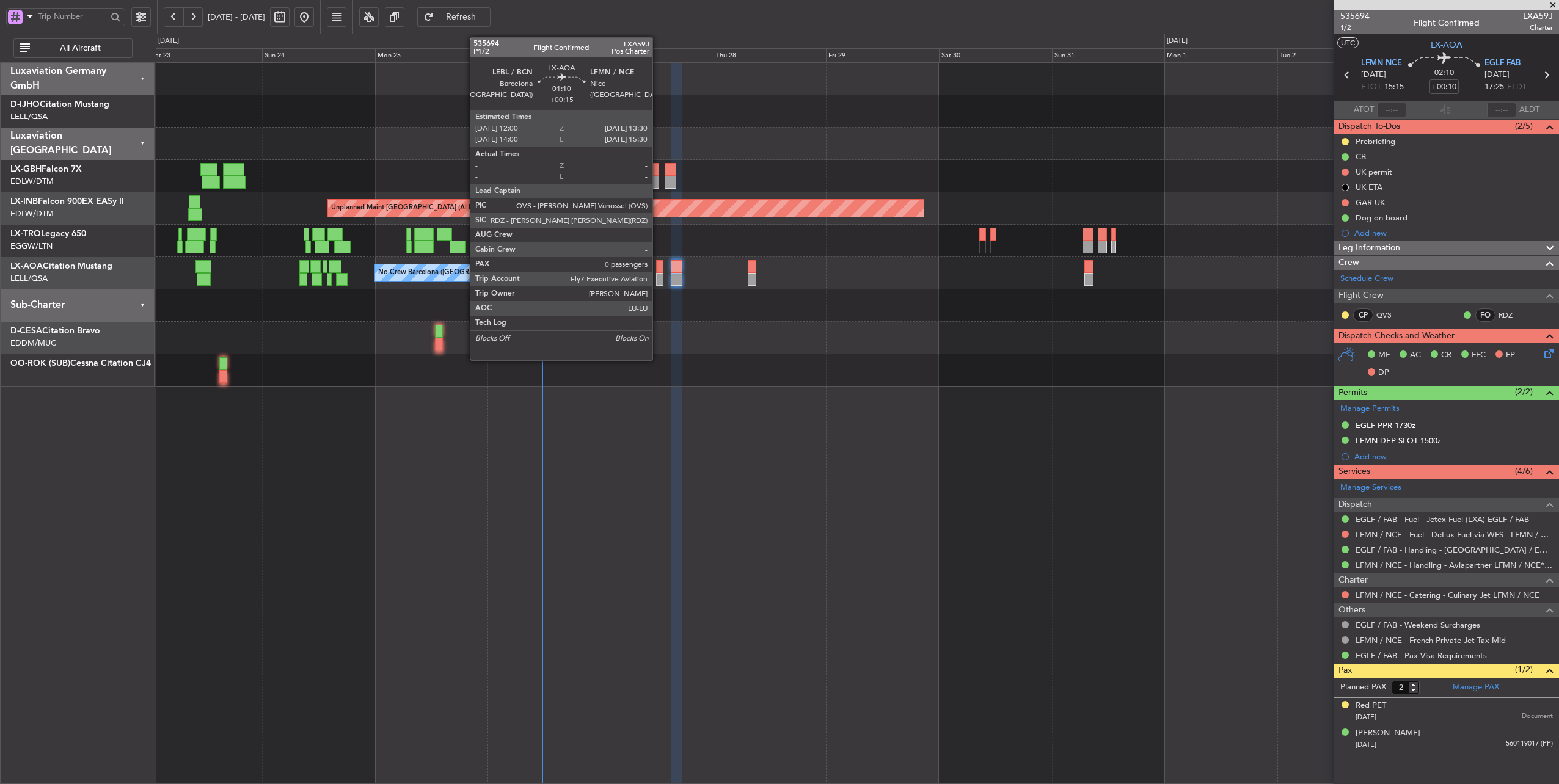
click at [659, 269] on div at bounding box center [660, 266] width 7 height 13
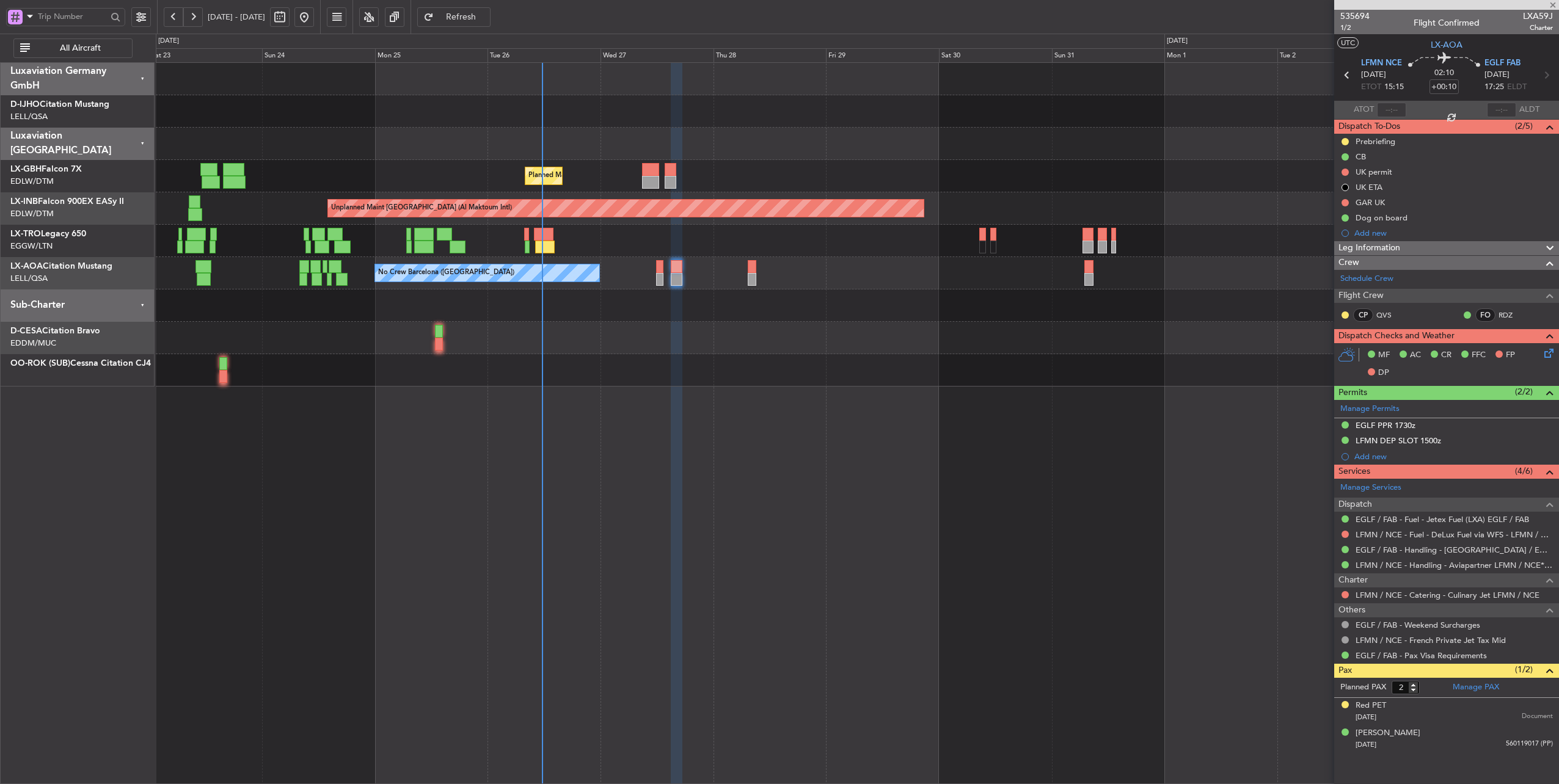
type input "+00:15"
type input "0"
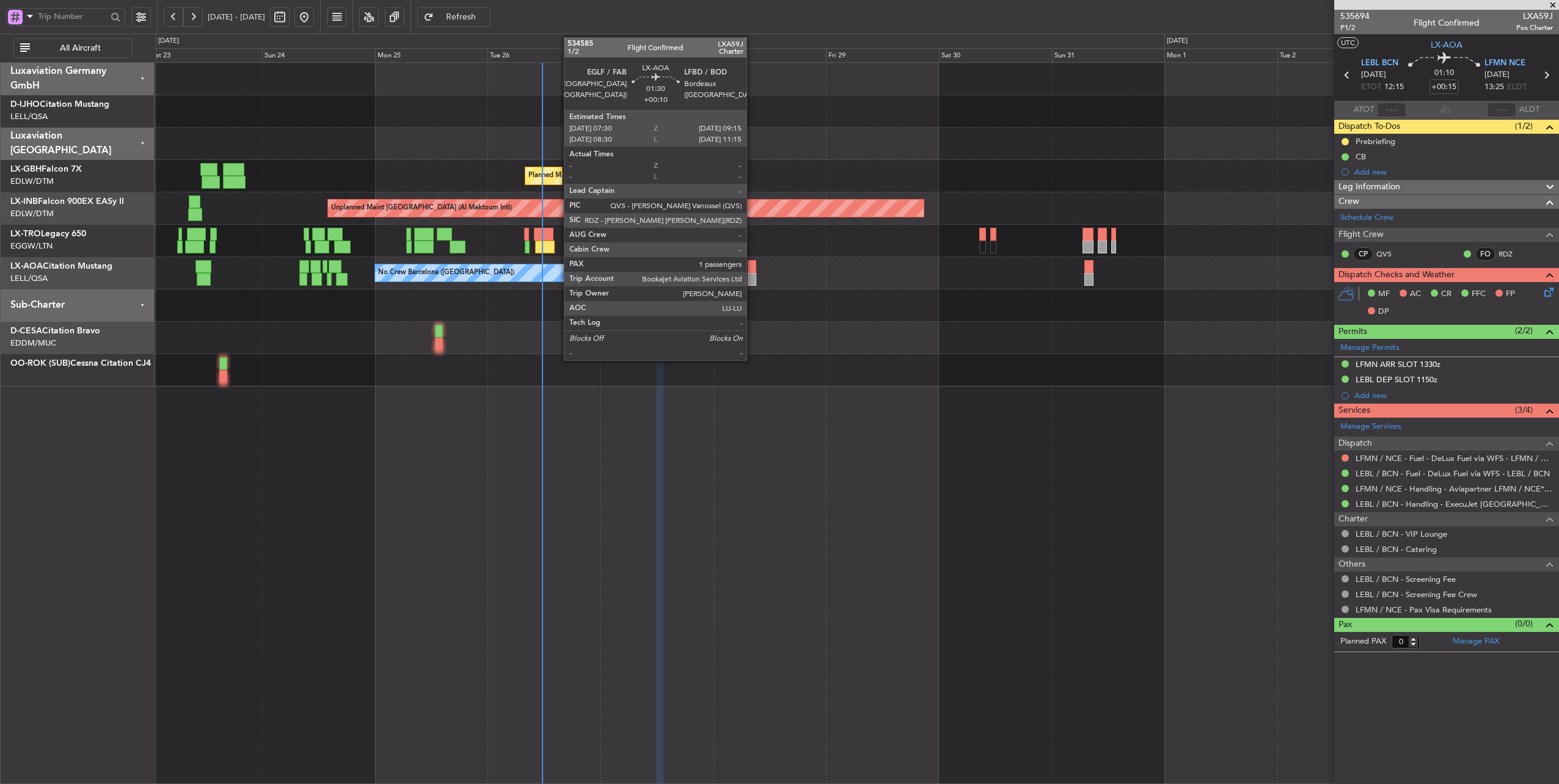
click at [752, 268] on div at bounding box center [752, 266] width 8 height 13
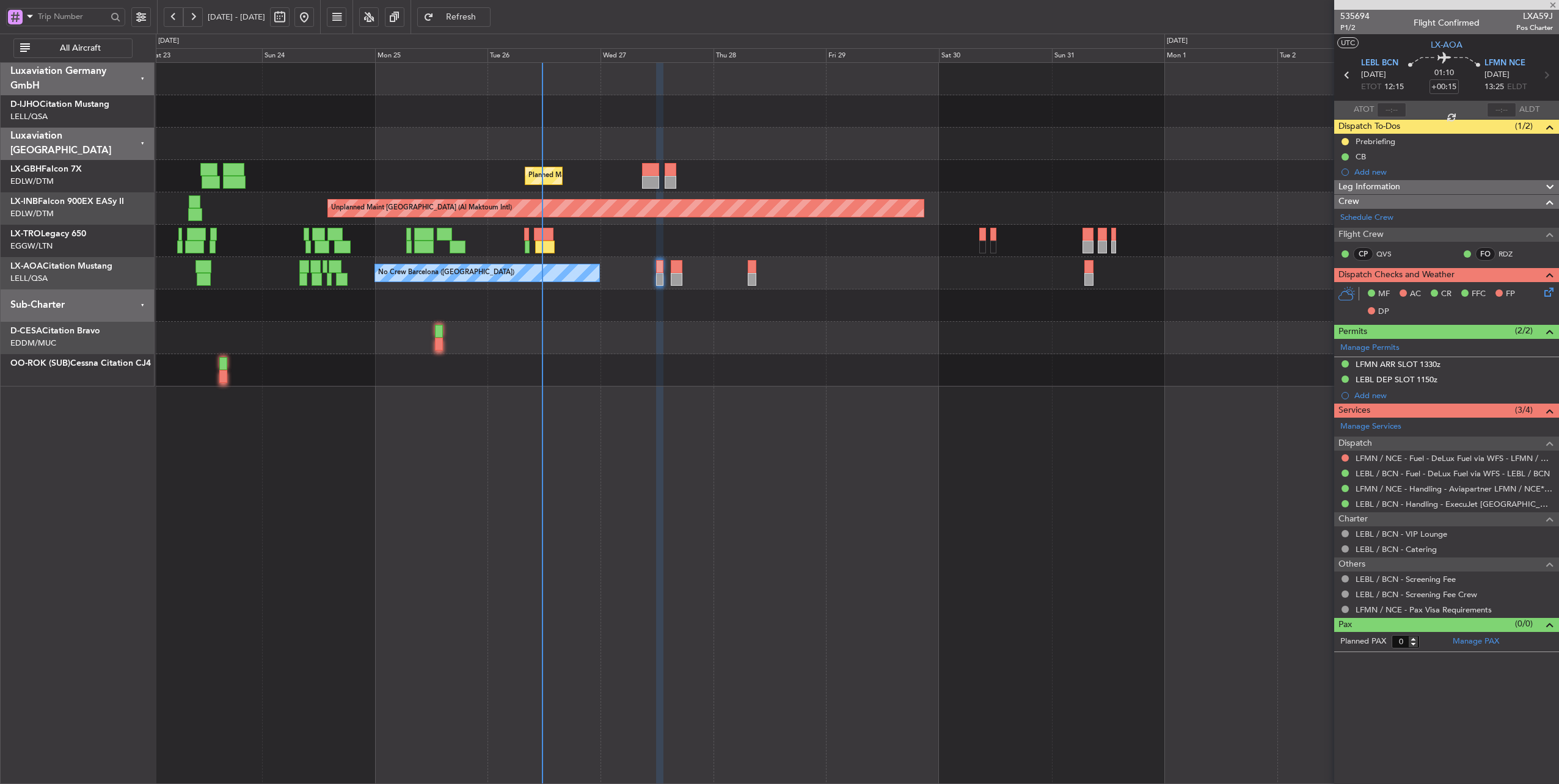
type input "+00:10"
type input "1"
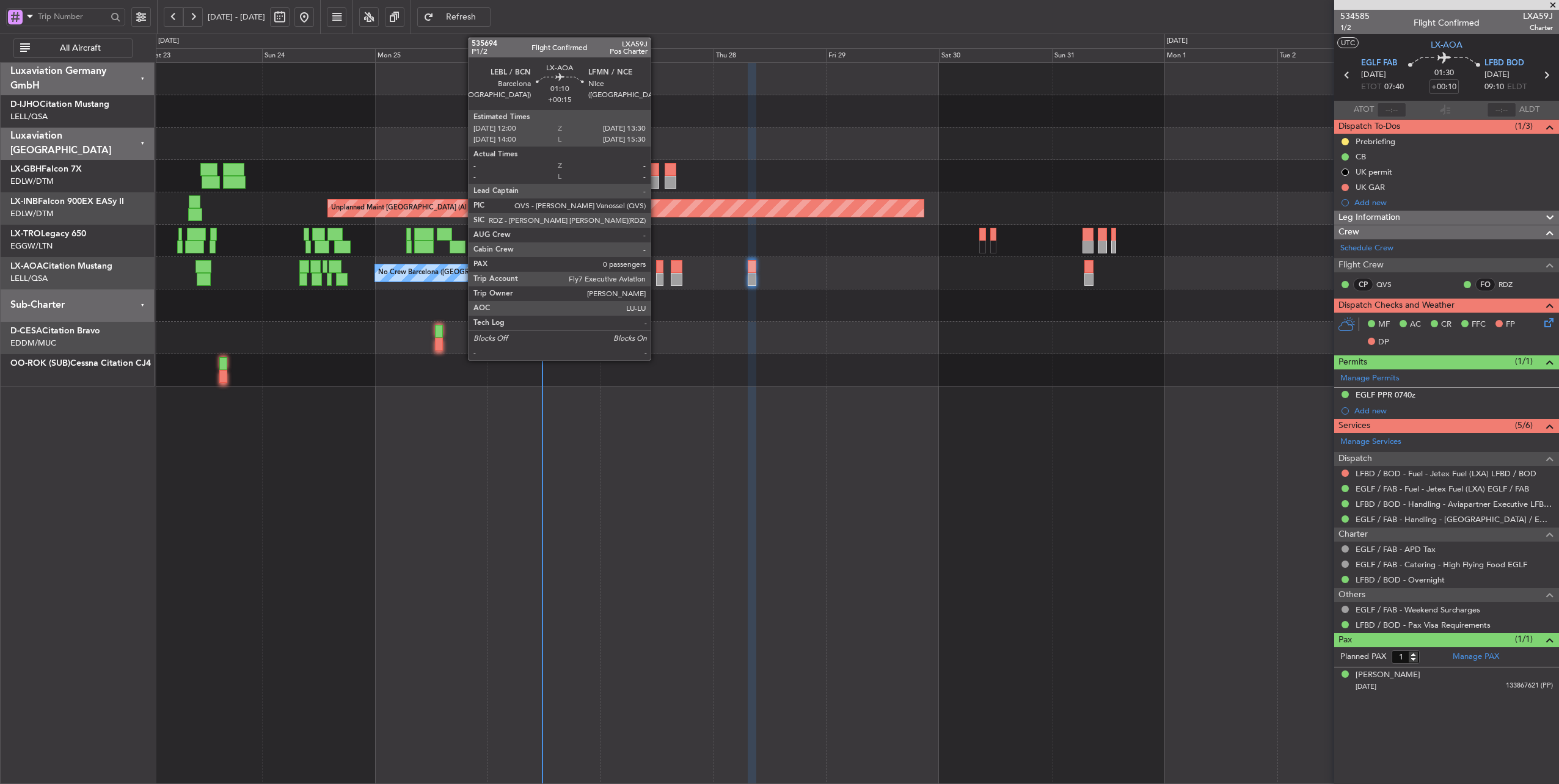
click at [657, 273] on div at bounding box center [660, 279] width 7 height 13
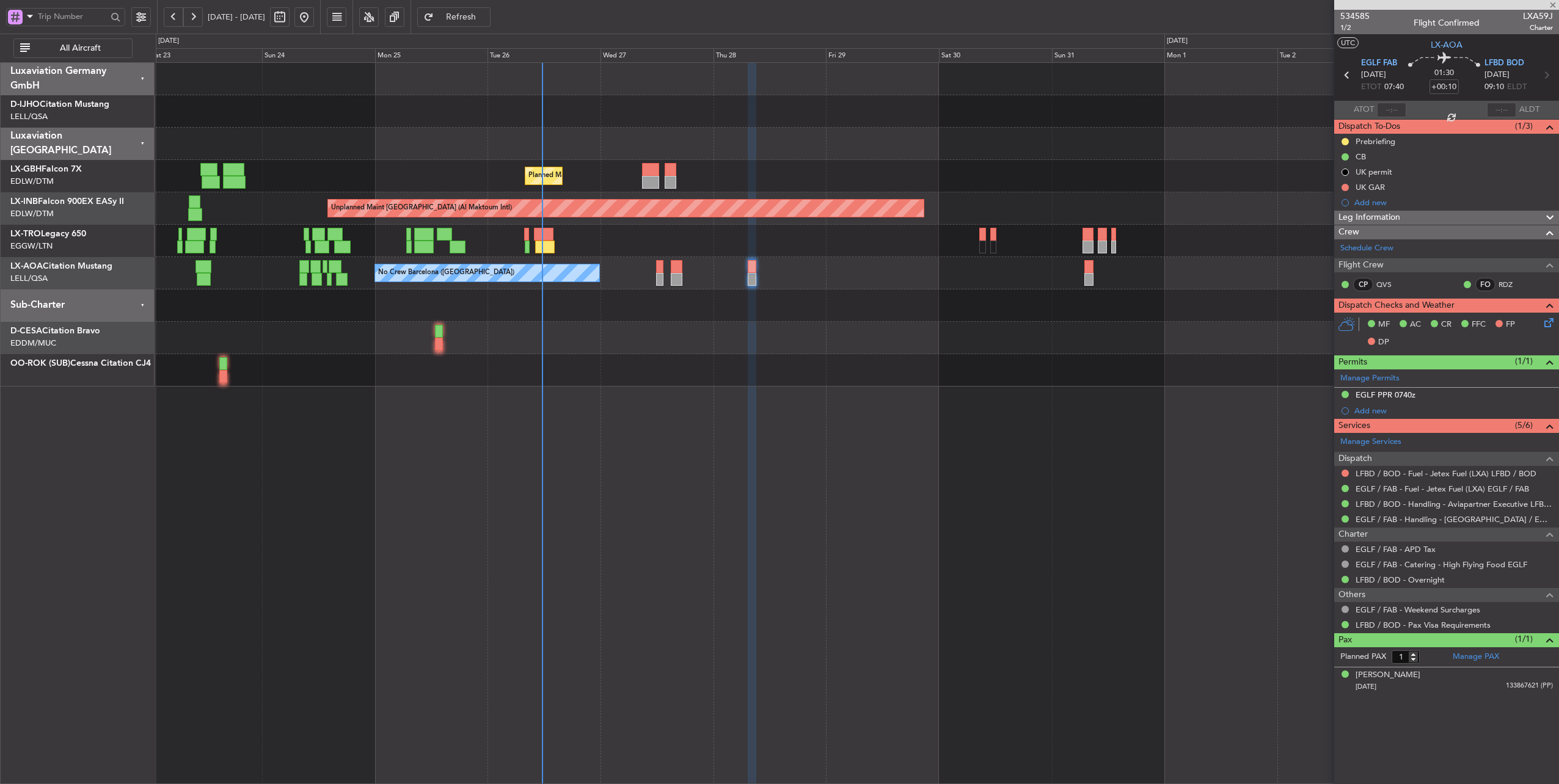
type input "+00:15"
type input "0"
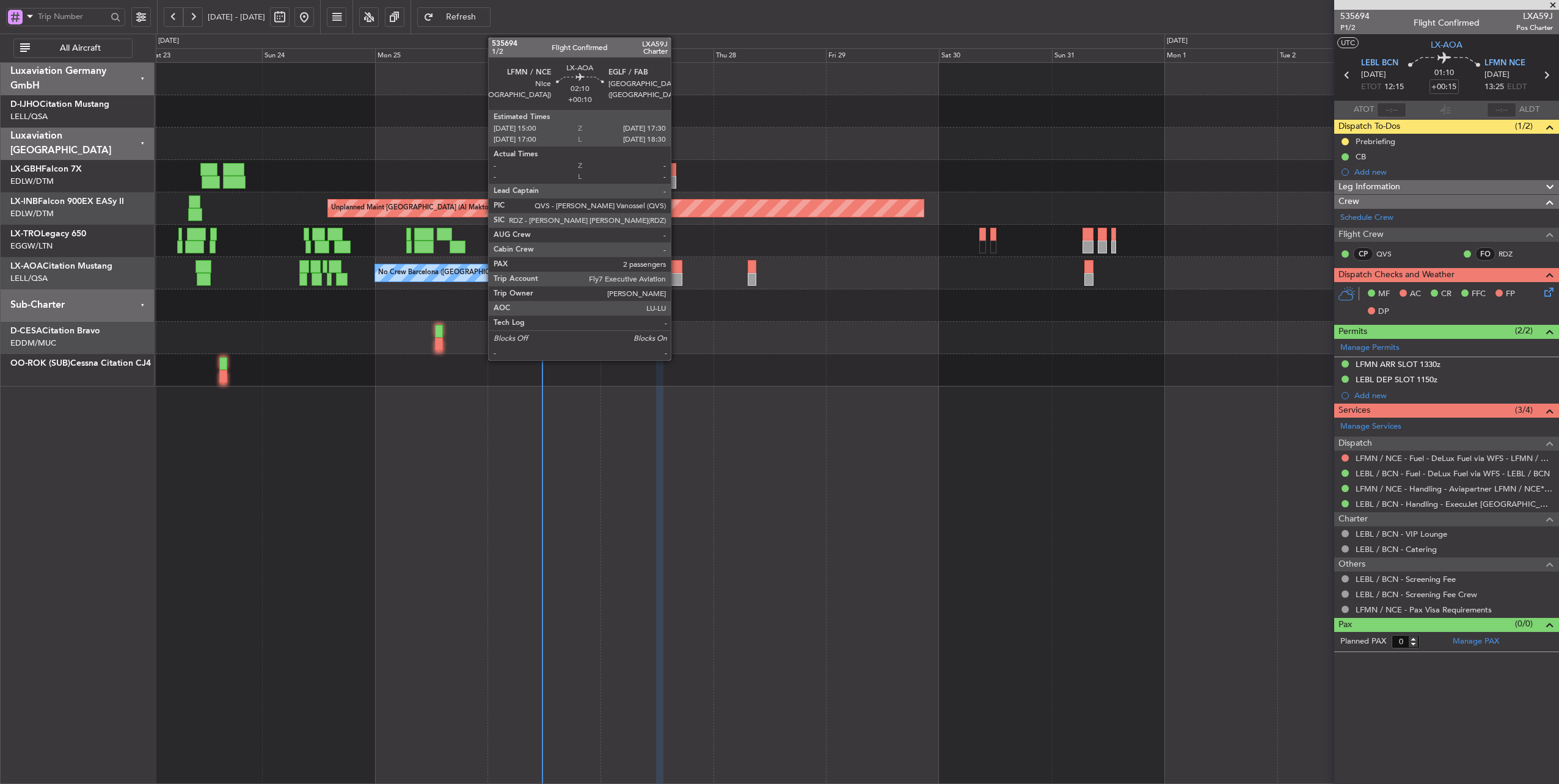
click at [677, 268] on div at bounding box center [676, 266] width 12 height 13
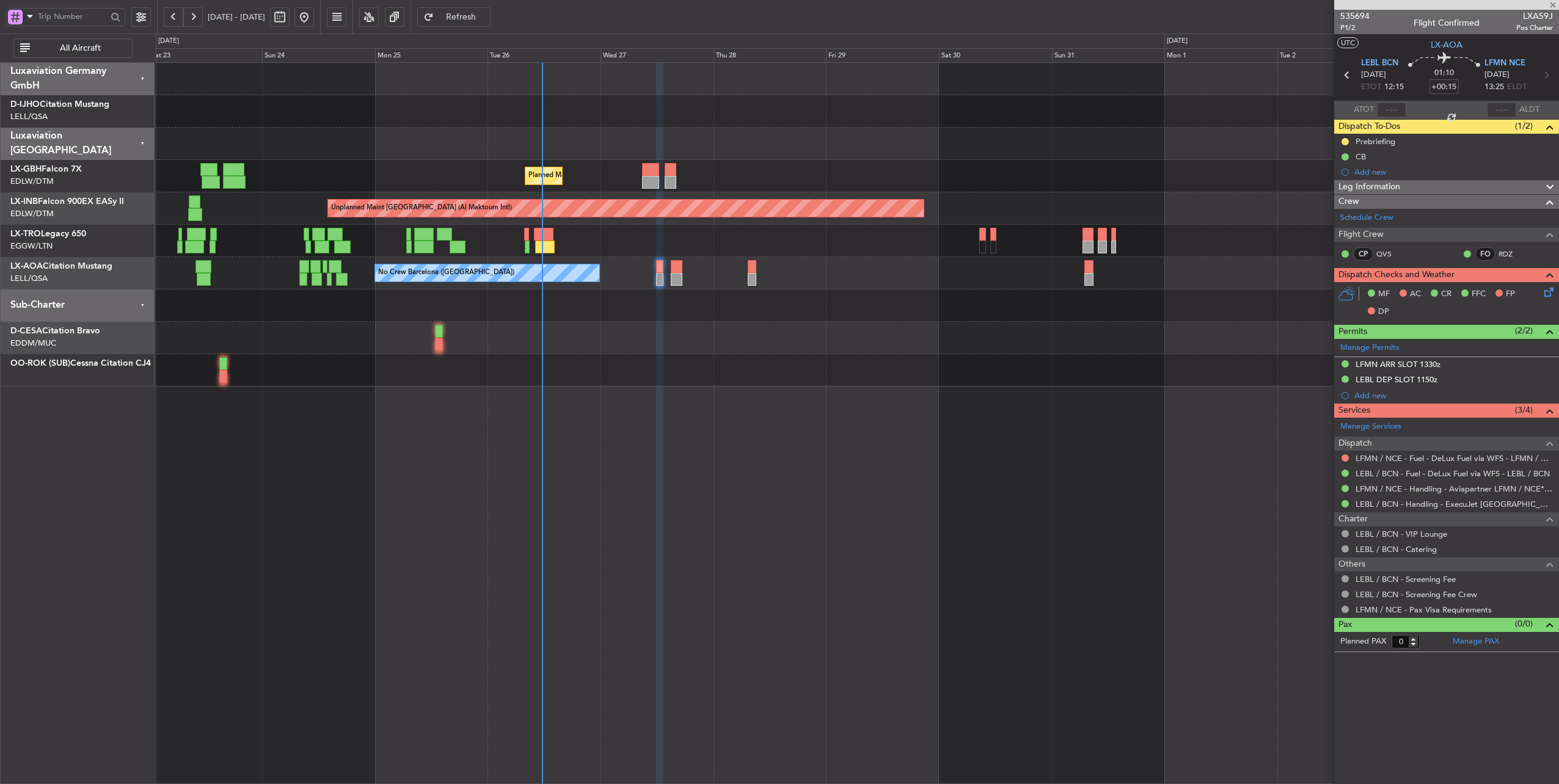
type input "+00:10"
type input "2"
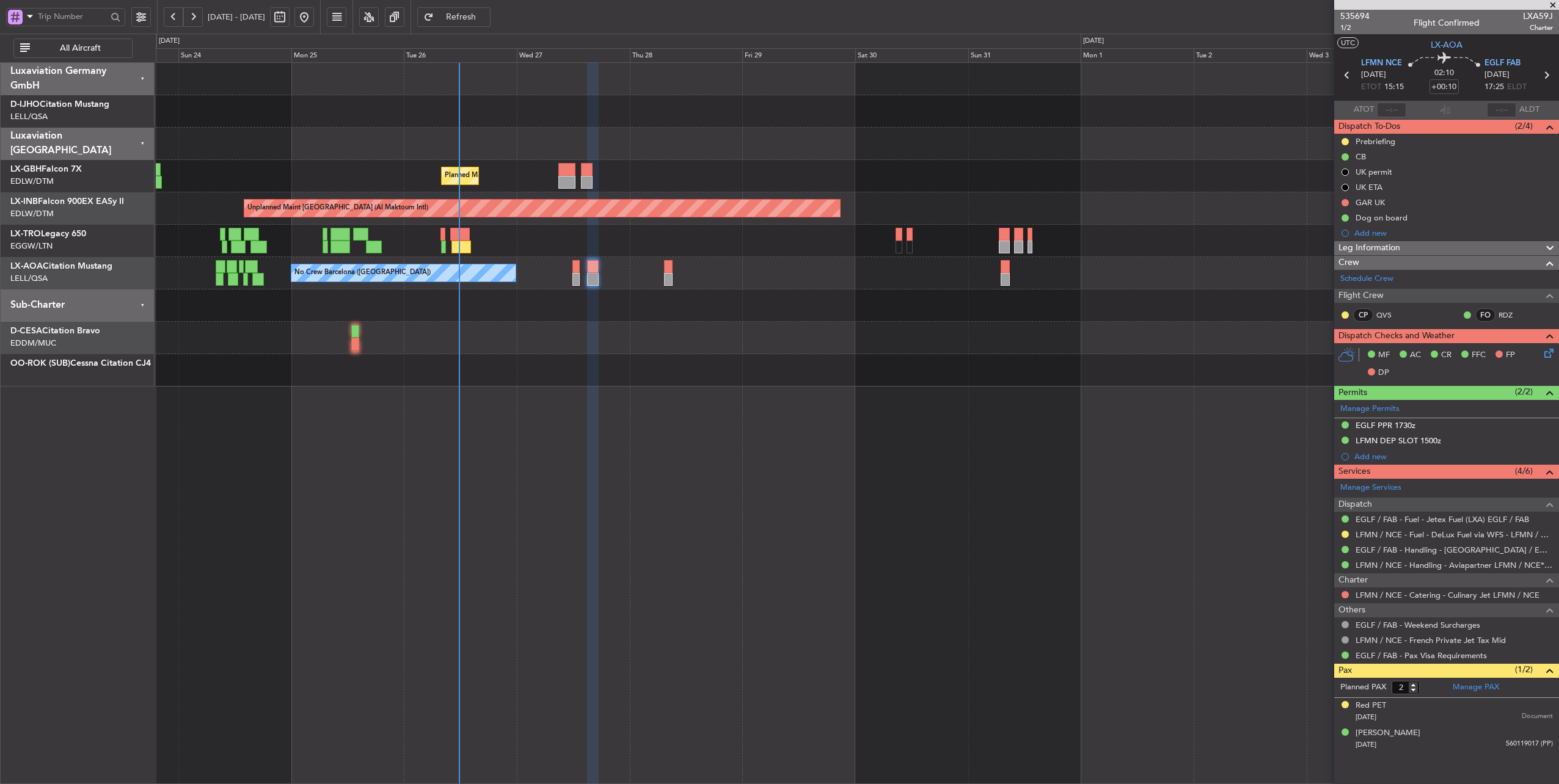
click at [367, 160] on div "Planned Maint Nice ([GEOGRAPHIC_DATA]) [GEOGRAPHIC_DATA] ([GEOGRAPHIC_DATA]) Un…" at bounding box center [857, 225] width 1403 height 324
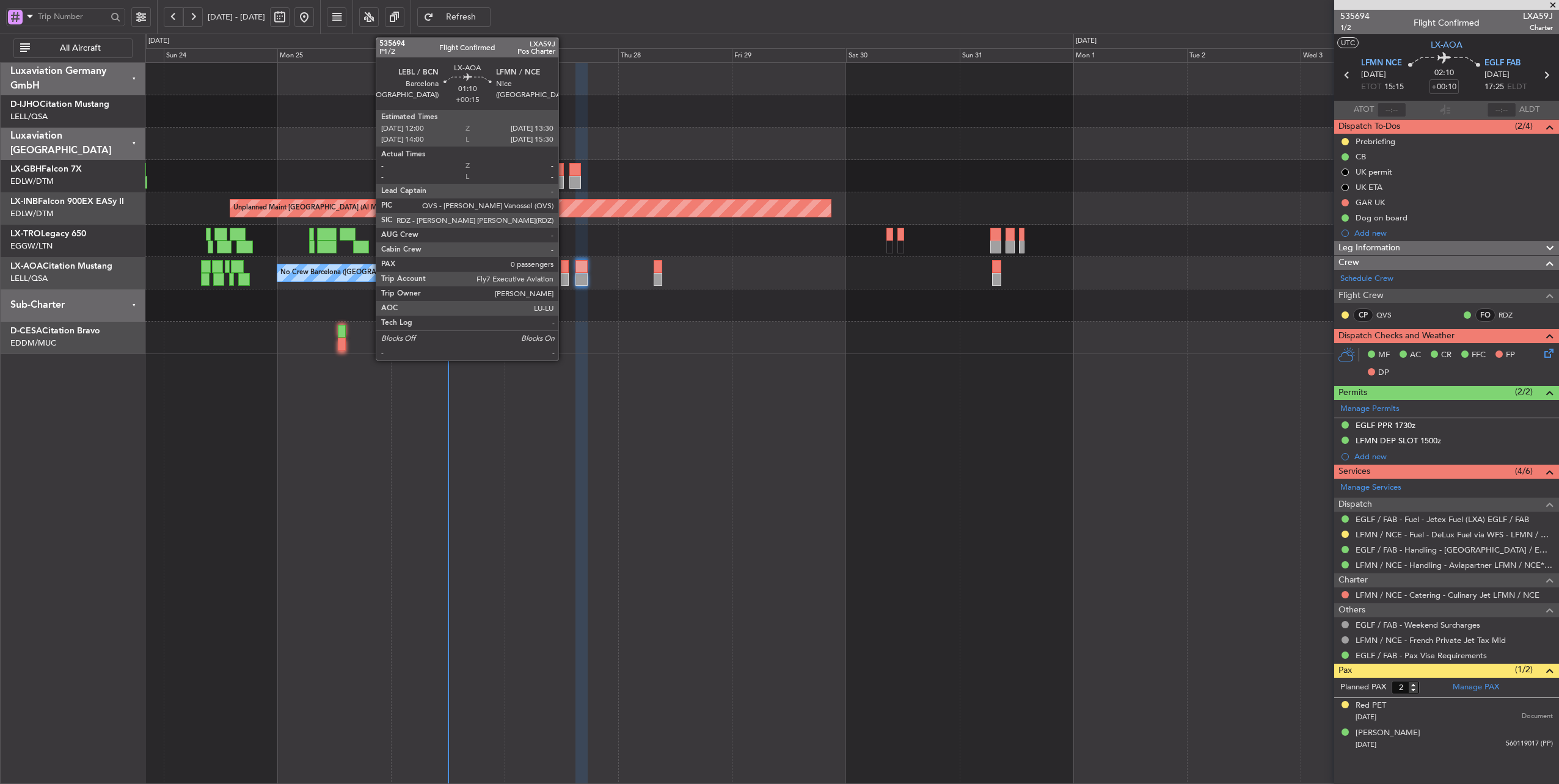
click at [565, 269] on div at bounding box center [565, 266] width 7 height 13
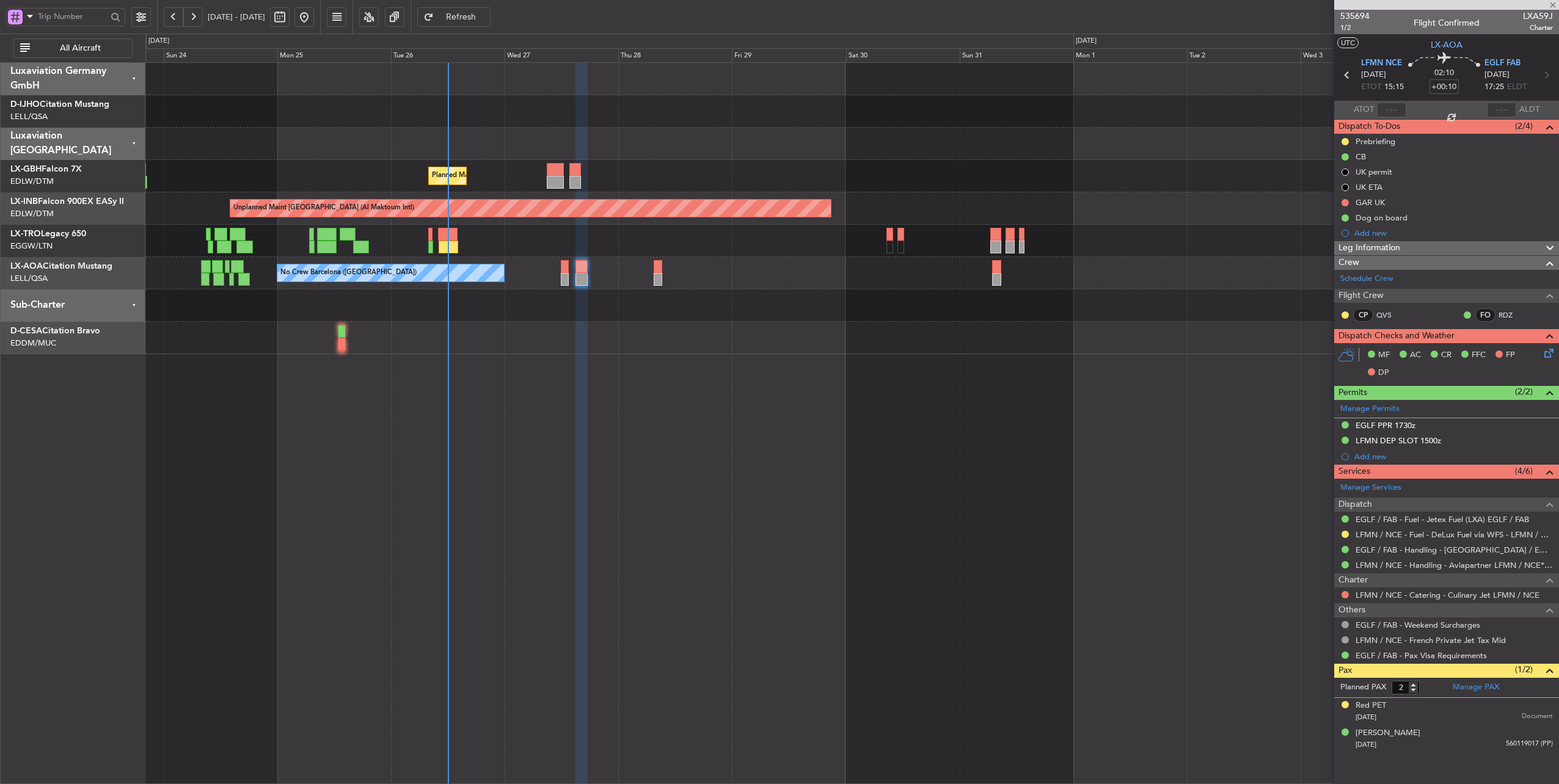
type input "+00:15"
type input "0"
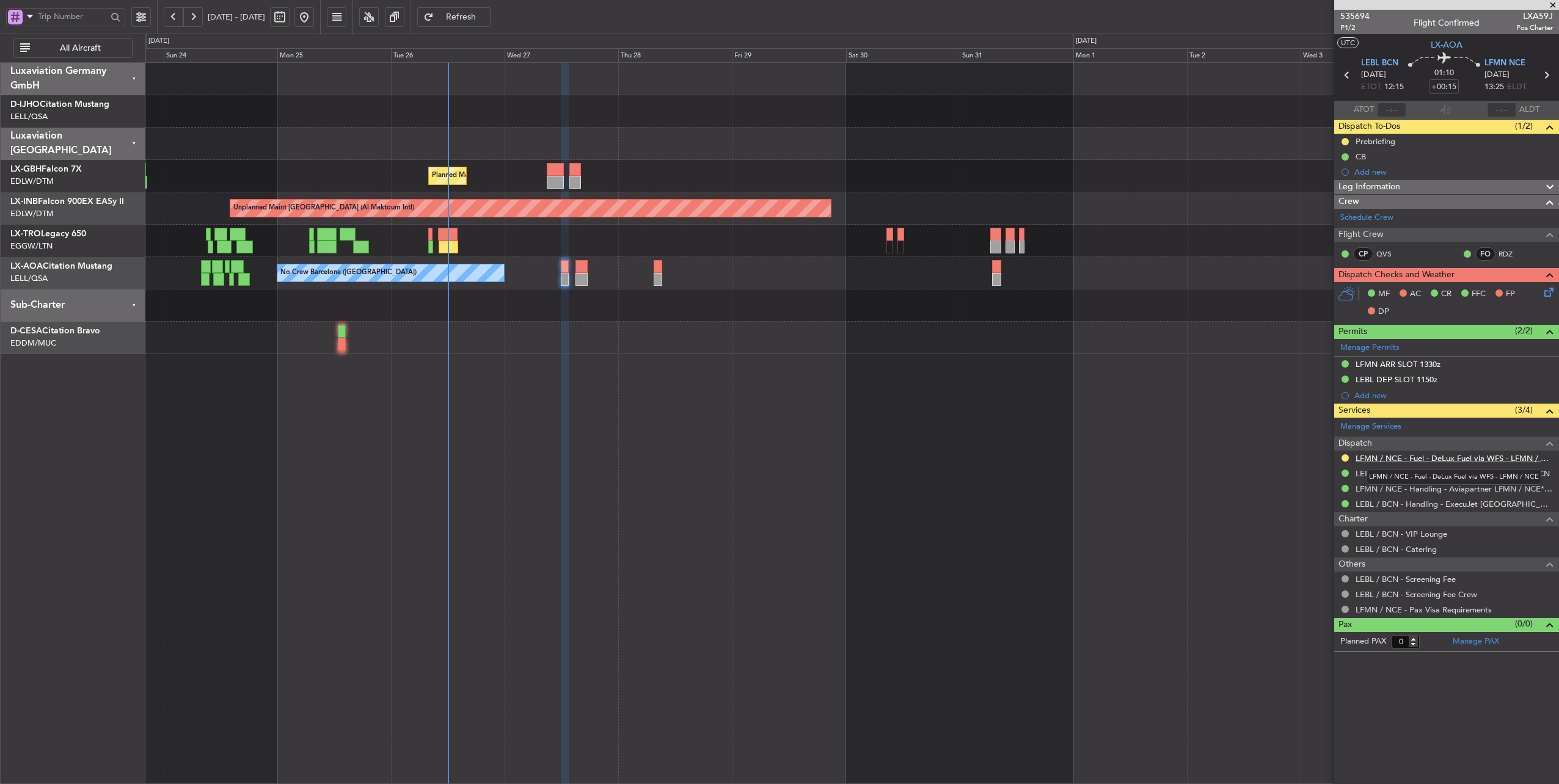
click at [1411, 457] on link "LFMN / NCE - Fuel - DeLux Fuel via WFS - LFMN / NCE" at bounding box center [1454, 458] width 197 height 10
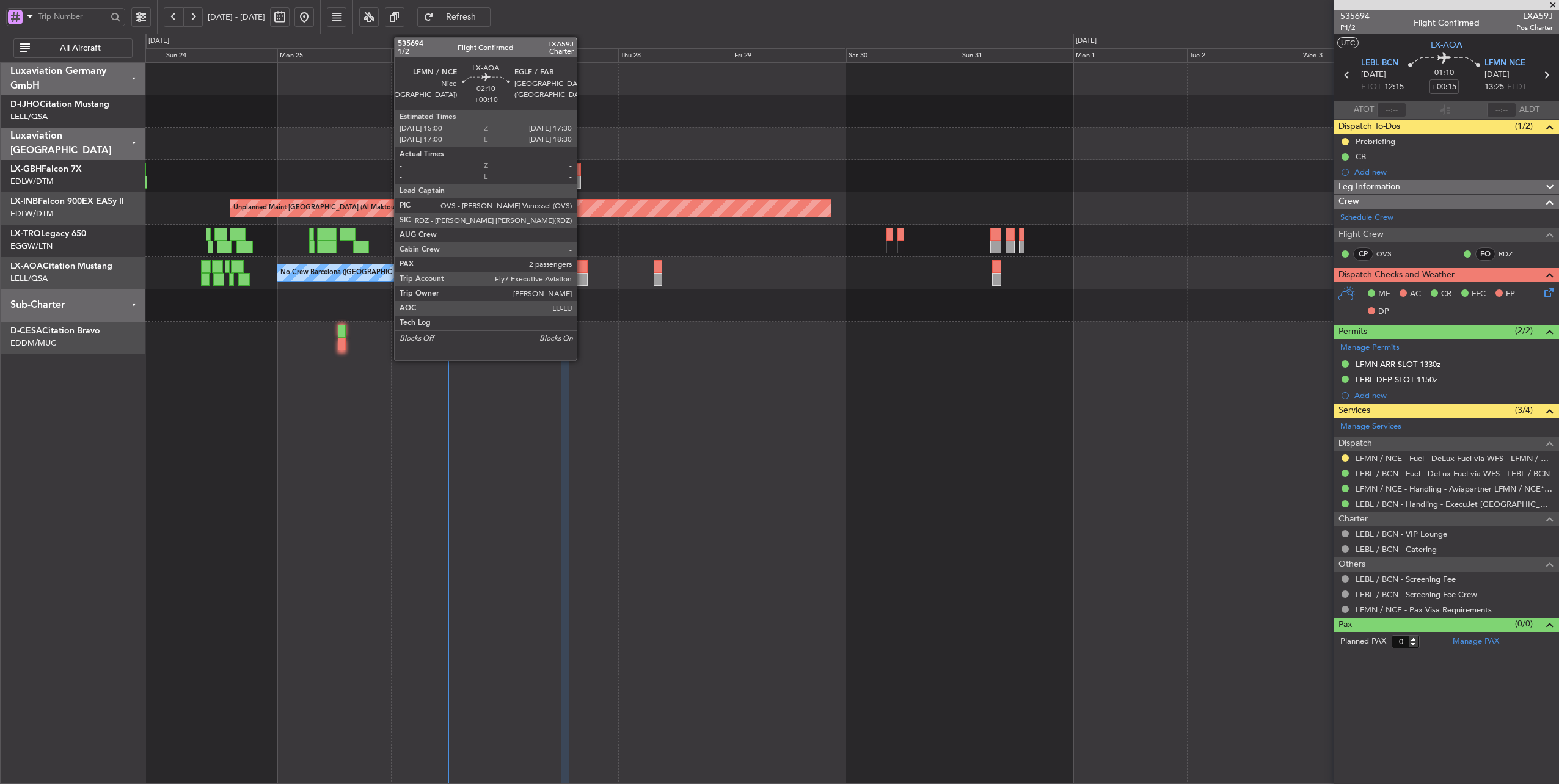
click at [583, 268] on div at bounding box center [581, 266] width 12 height 13
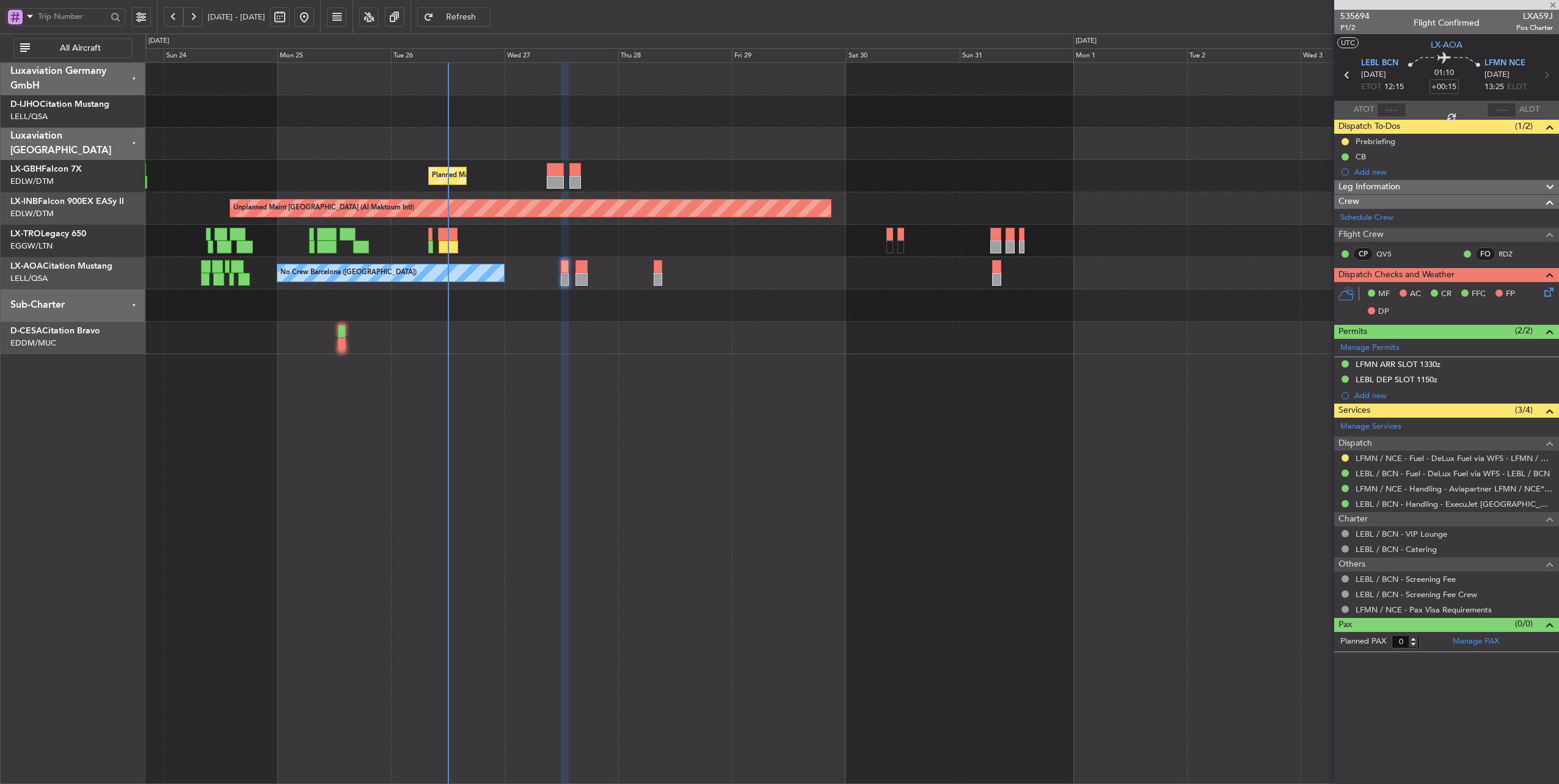
type input "+00:10"
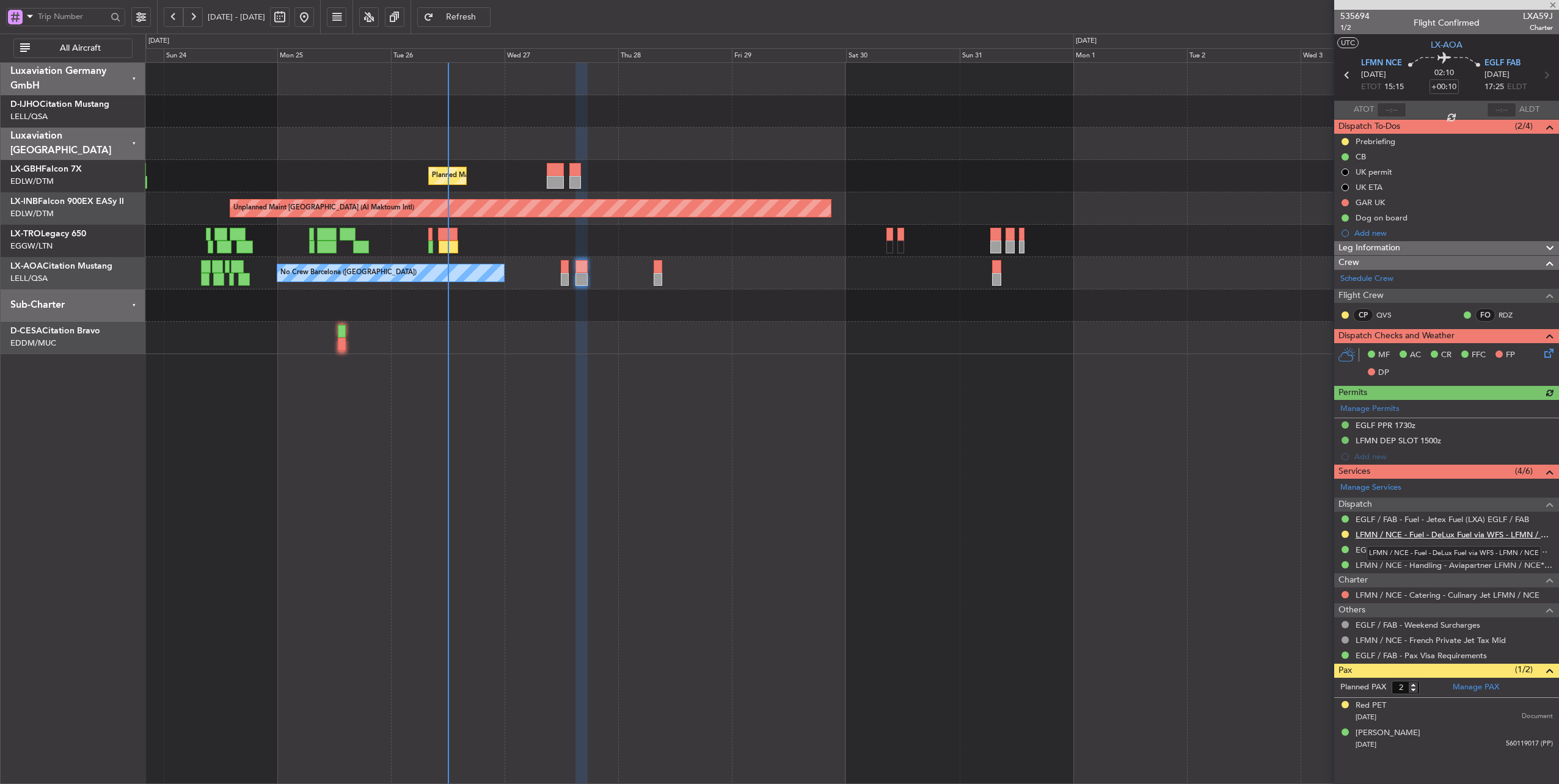
click at [1498, 530] on link "LFMN / NCE - Fuel - DeLux Fuel via WFS - LFMN / NCE" at bounding box center [1454, 535] width 197 height 10
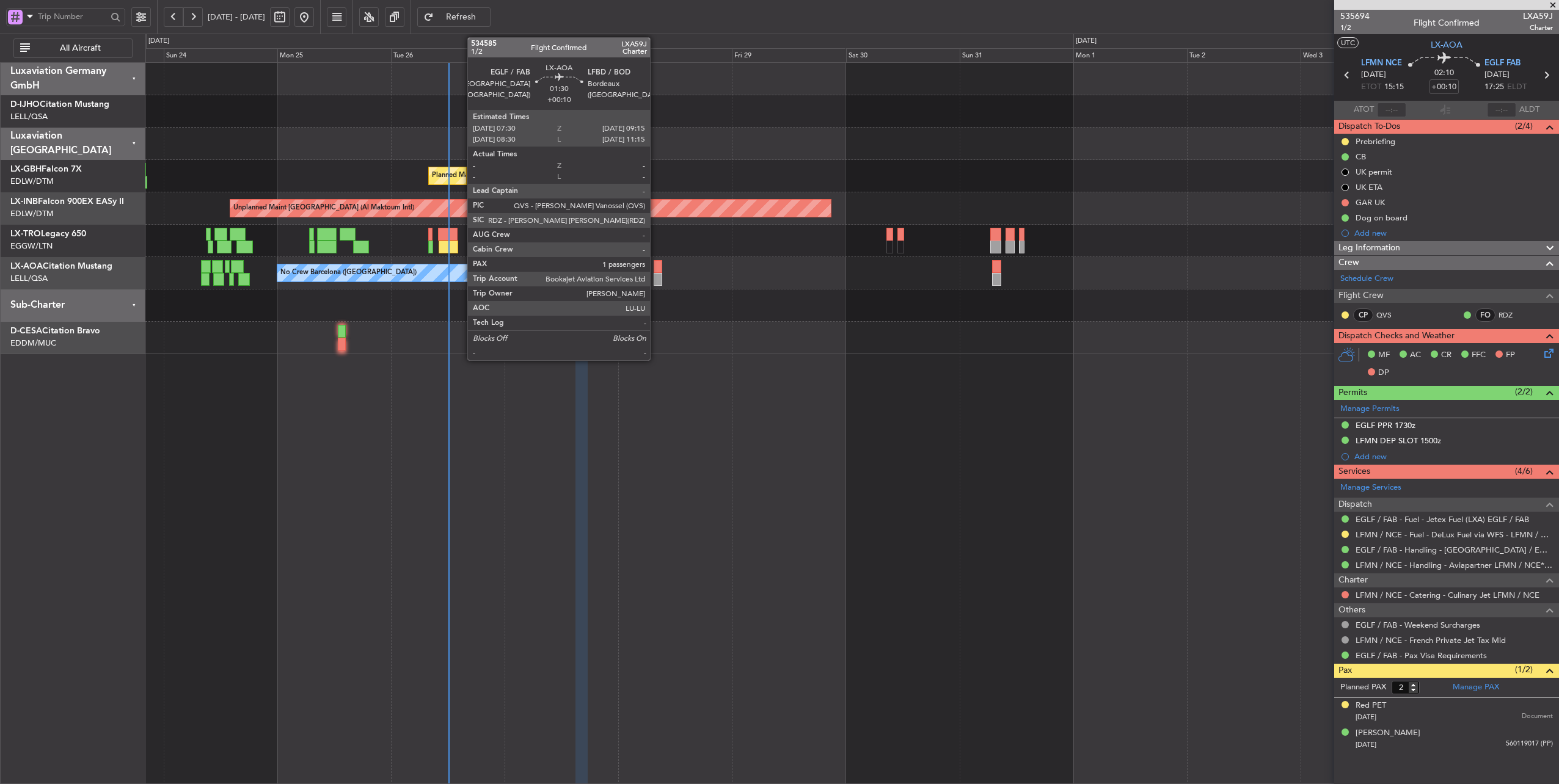
click at [656, 270] on div at bounding box center [657, 266] width 8 height 13
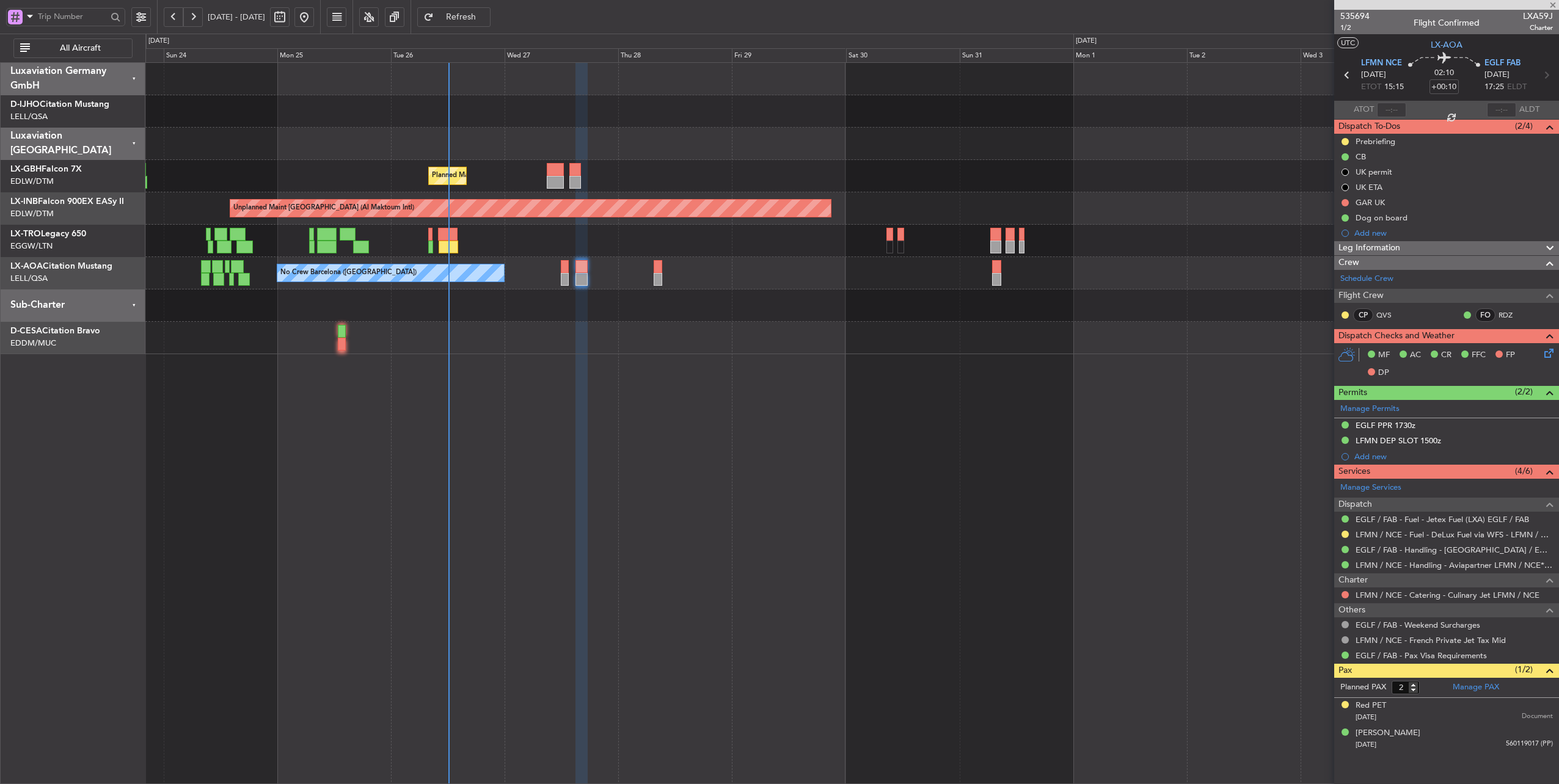
type input "1"
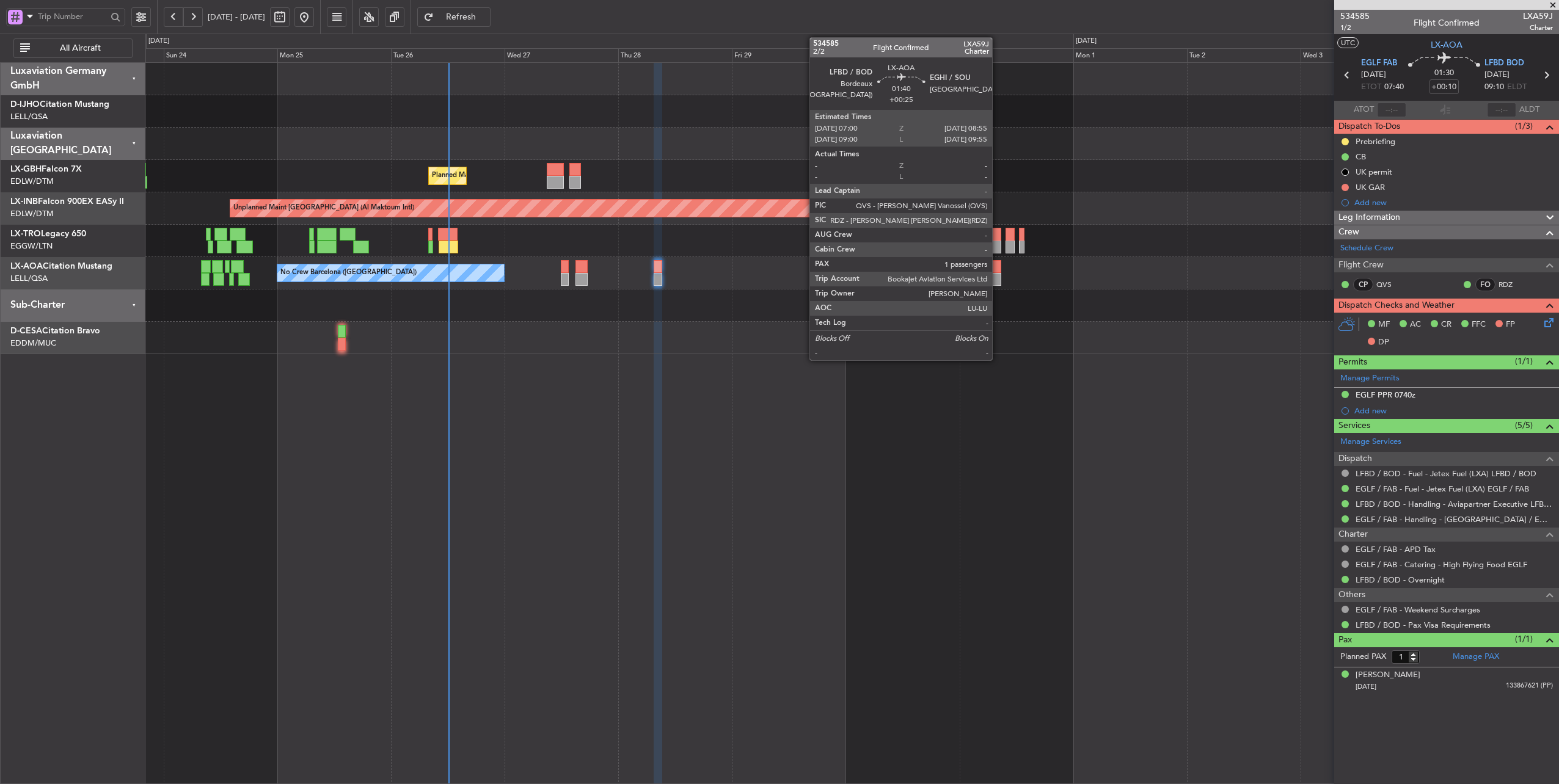
click at [998, 266] on div at bounding box center [996, 266] width 9 height 13
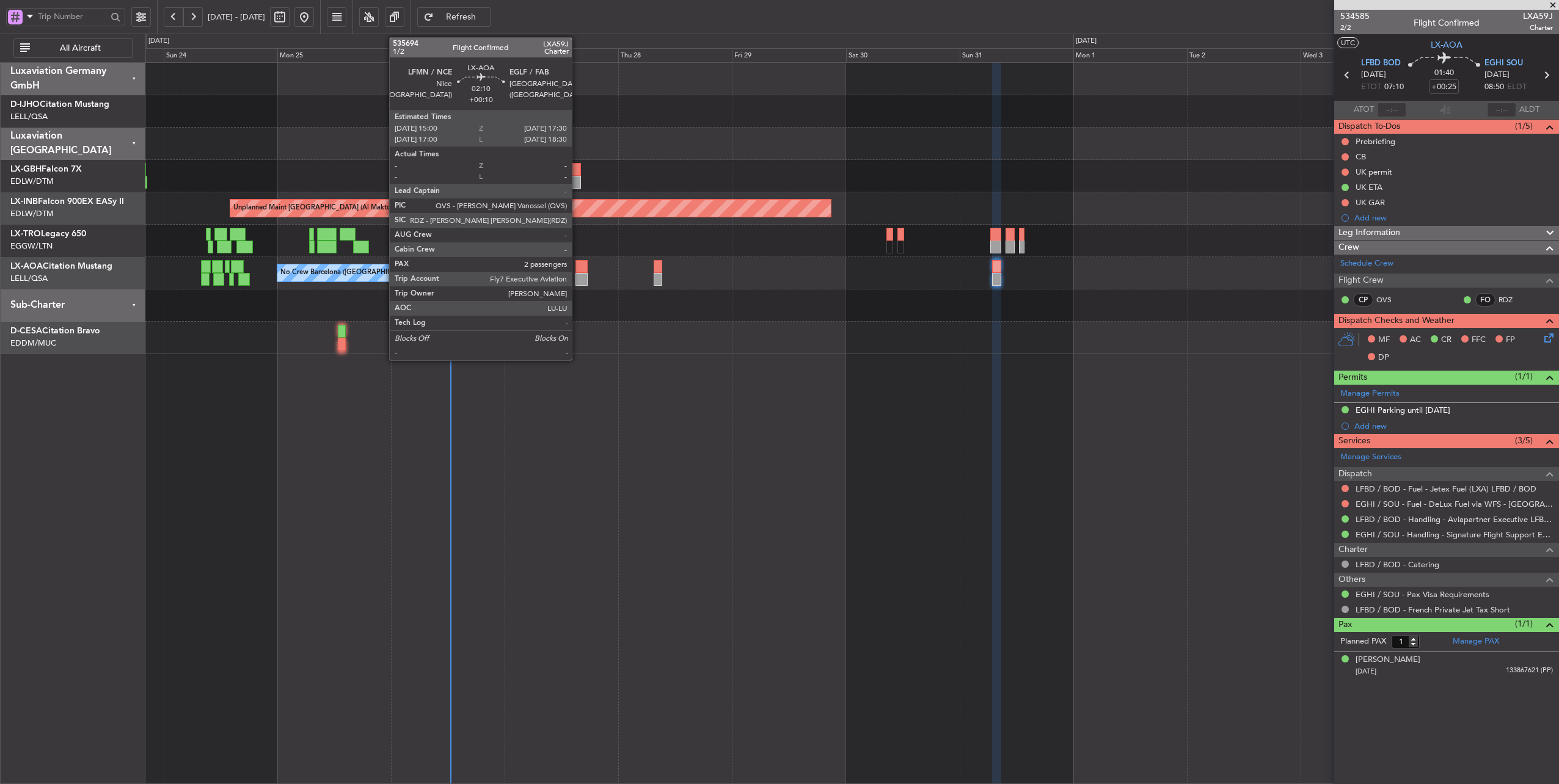
click at [578, 274] on div at bounding box center [581, 279] width 12 height 13
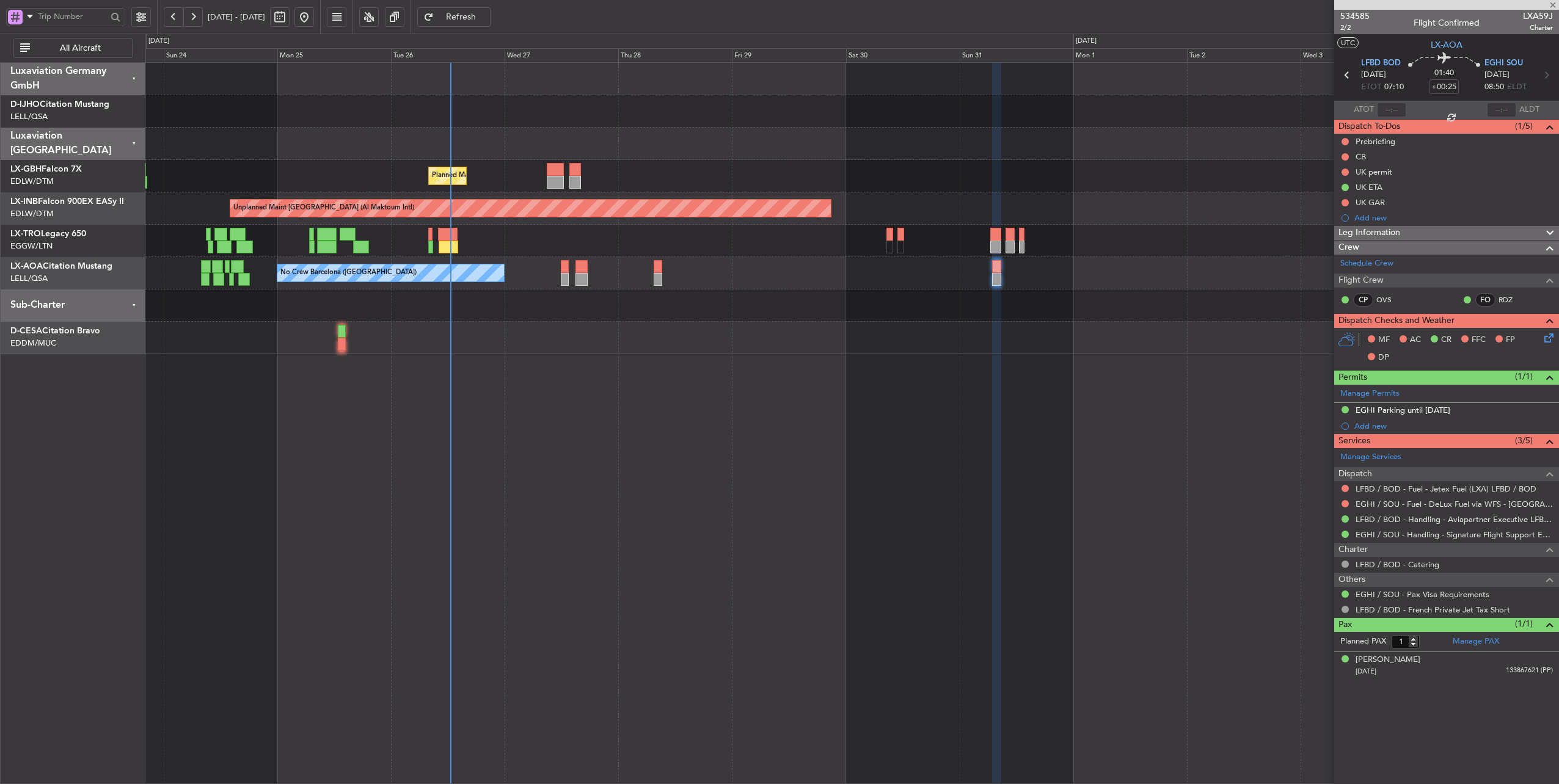
type input "+00:10"
type input "2"
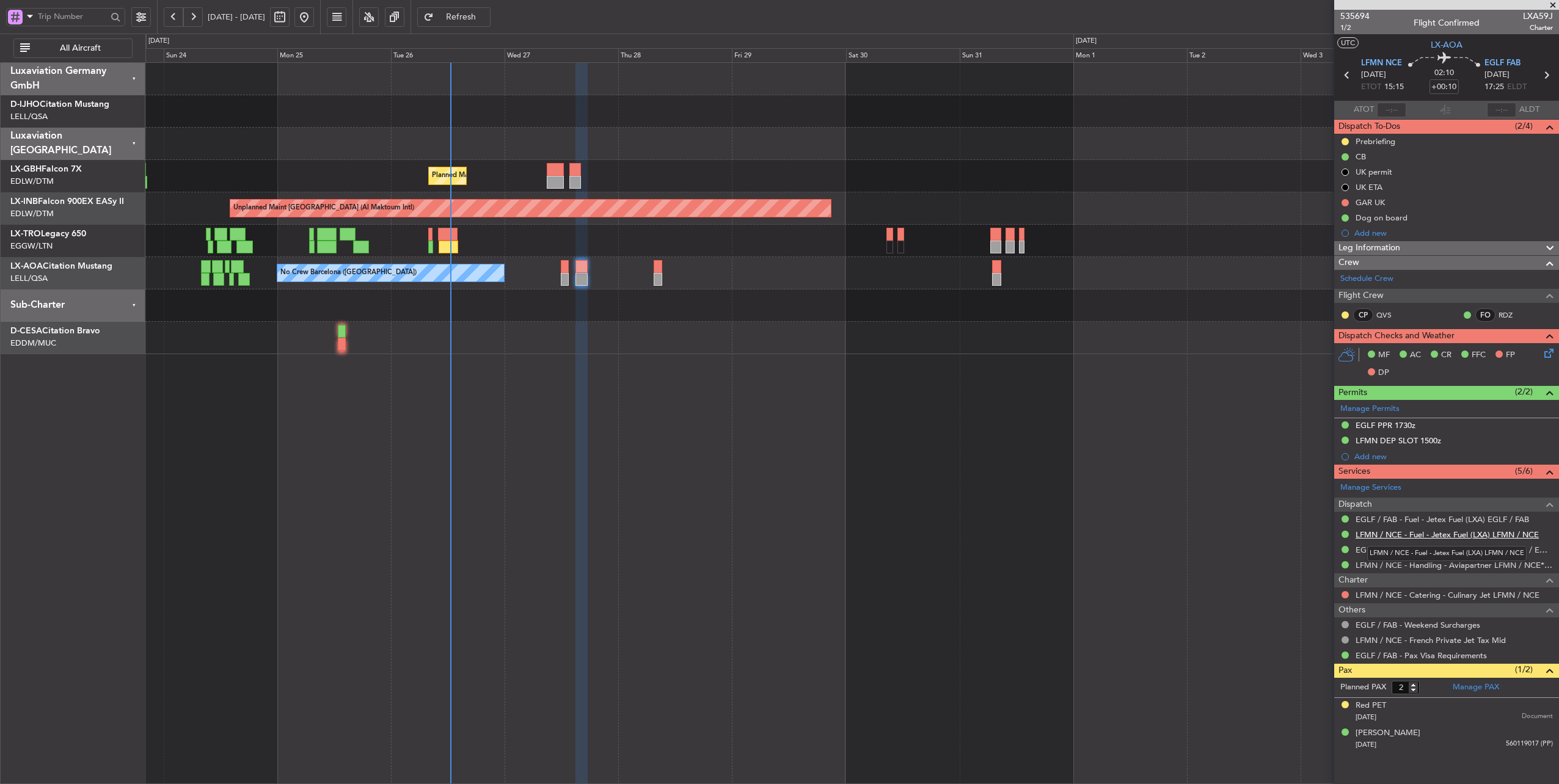
click at [1468, 530] on link "LFMN / NCE - Fuel - Jetex Fuel (LXA) LFMN / NCE" at bounding box center [1447, 535] width 183 height 10
